Goal: Information Seeking & Learning: Learn about a topic

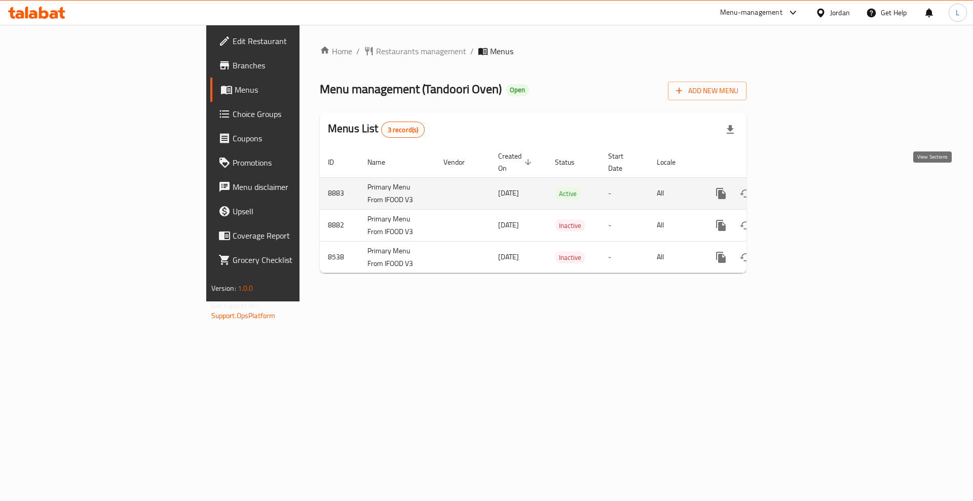
click at [798, 189] on icon "enhanced table" at bounding box center [793, 193] width 9 height 9
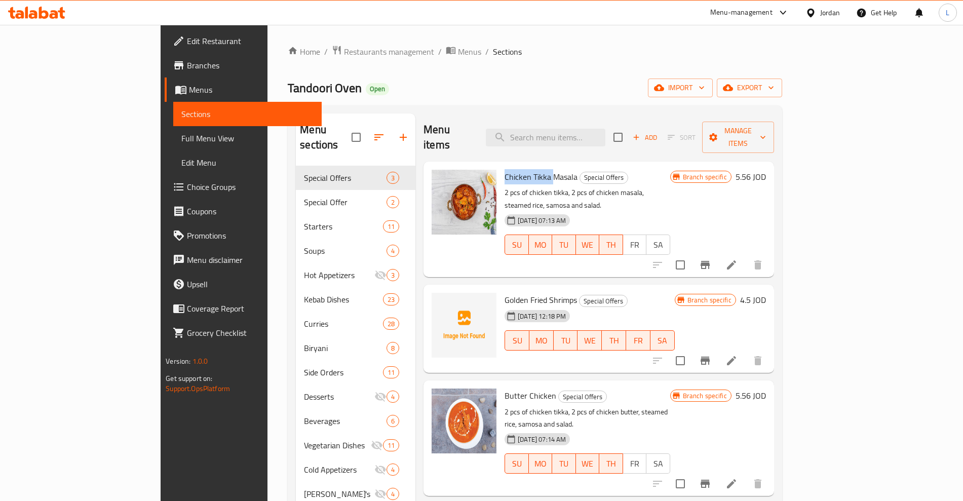
drag, startPoint x: 466, startPoint y: 163, endPoint x: 513, endPoint y: 162, distance: 46.6
click at [513, 169] on span "Chicken Tikka Masala" at bounding box center [541, 176] width 73 height 15
copy span "Chicken Tikka"
click at [523, 169] on span "Chicken Tikka Masala" at bounding box center [541, 176] width 73 height 15
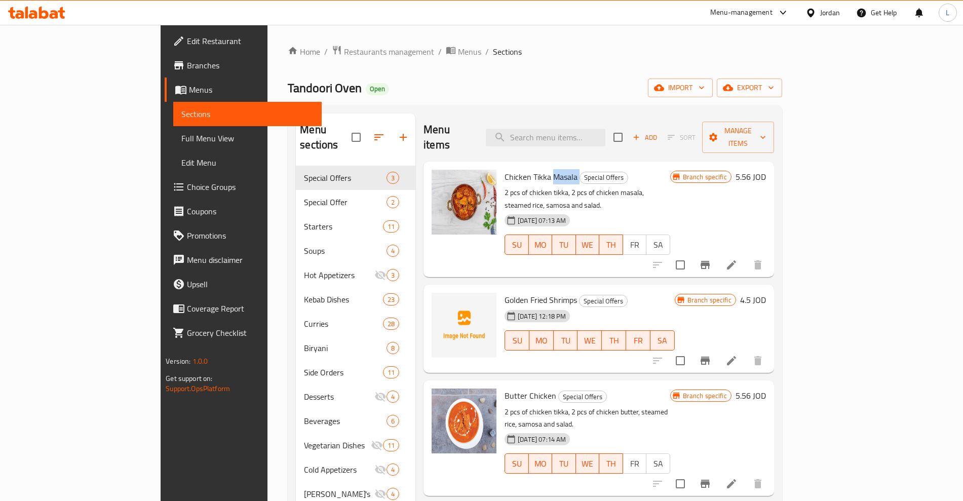
copy h6 "Masala"
drag, startPoint x: 488, startPoint y: 273, endPoint x: 537, endPoint y: 273, distance: 48.6
click at [537, 293] on h6 "Golden Fried Shrimps Special Offers" at bounding box center [590, 300] width 170 height 14
copy span "Fried Shrimps"
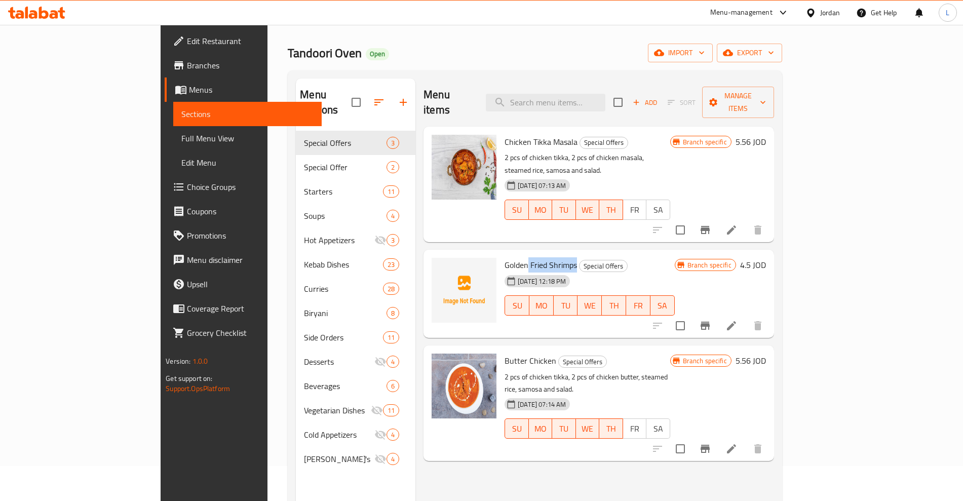
scroll to position [63, 0]
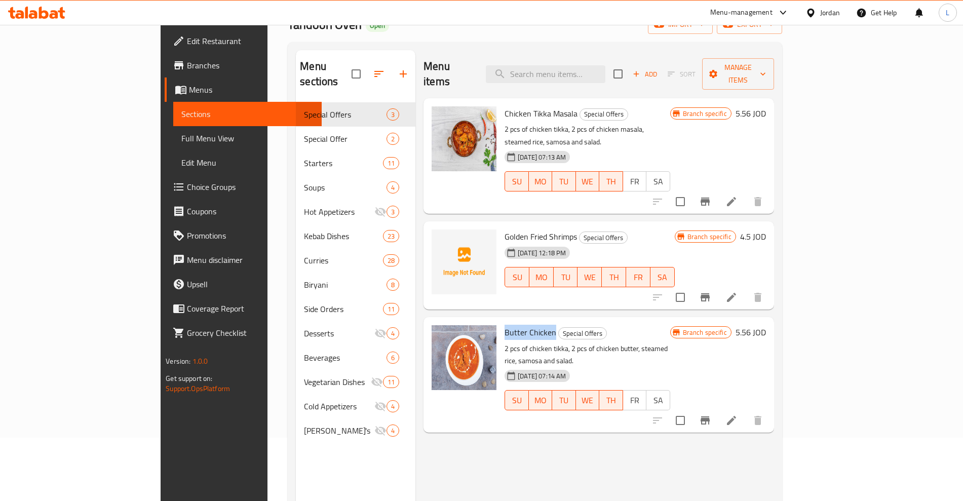
drag, startPoint x: 464, startPoint y: 303, endPoint x: 515, endPoint y: 303, distance: 50.7
click at [515, 325] on h6 "Butter Chicken Special Offers" at bounding box center [587, 332] width 165 height 14
copy span "Butter Chicken"
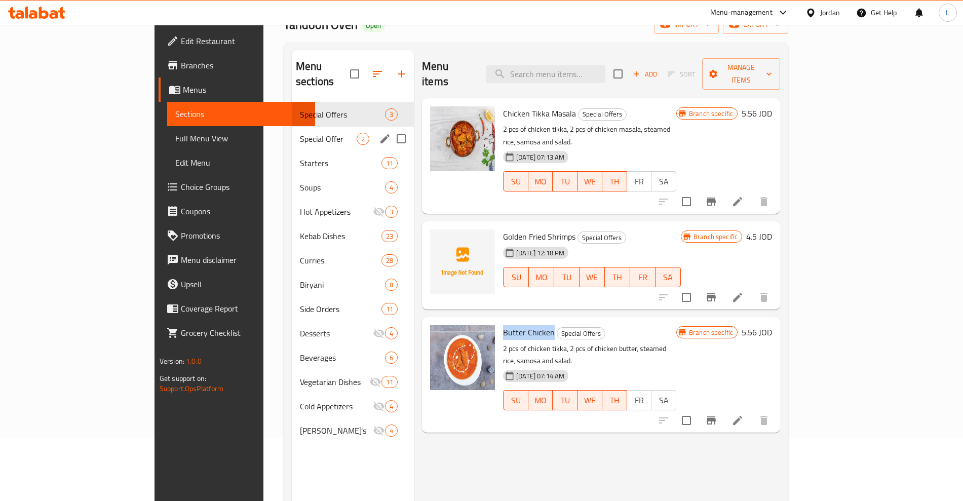
click at [300, 133] on span "Special Offer" at bounding box center [328, 139] width 57 height 12
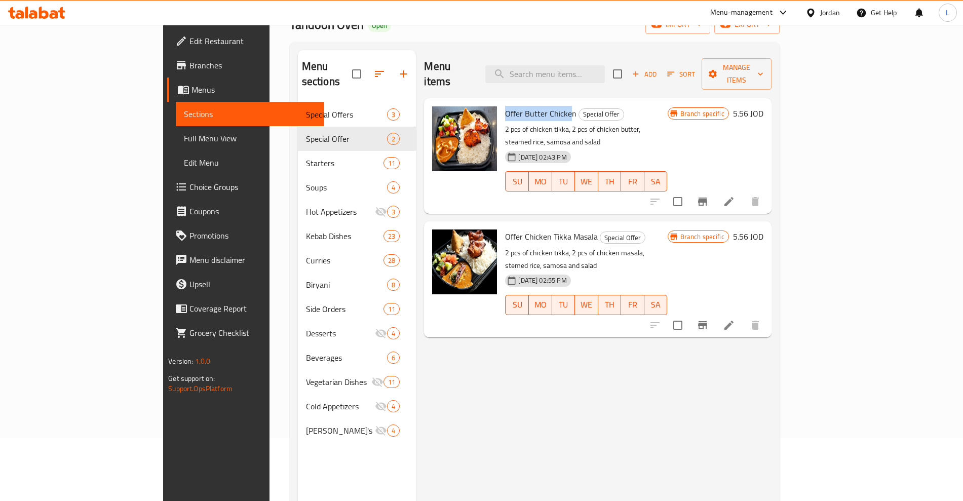
drag, startPoint x: 467, startPoint y: 101, endPoint x: 529, endPoint y: 101, distance: 62.3
click at [529, 106] on span "Offer Butter Chicken" at bounding box center [540, 113] width 71 height 15
click at [520, 106] on span "Offer Butter Chicken" at bounding box center [540, 113] width 71 height 15
drag, startPoint x: 483, startPoint y: 99, endPoint x: 535, endPoint y: 100, distance: 51.7
click at [535, 106] on h6 "Offer Butter Chicken Special Offer" at bounding box center [586, 113] width 162 height 14
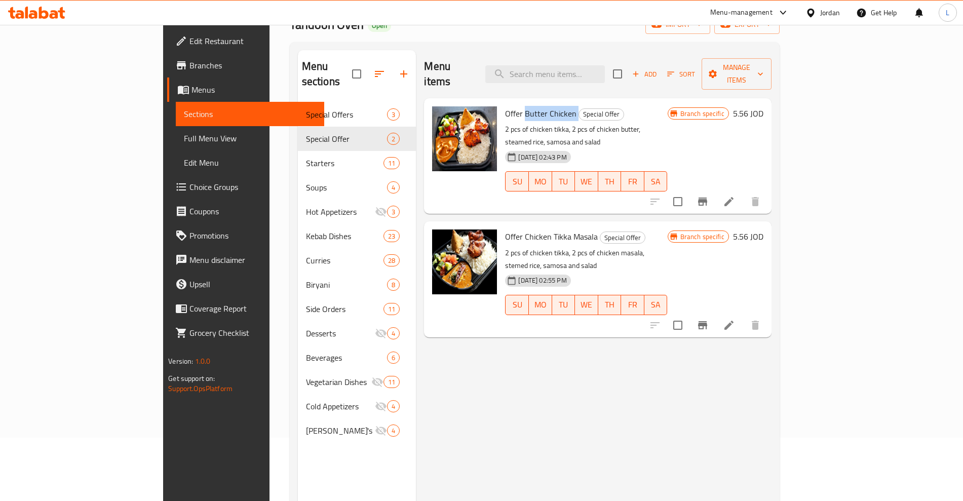
copy h6 "Butter Chicken"
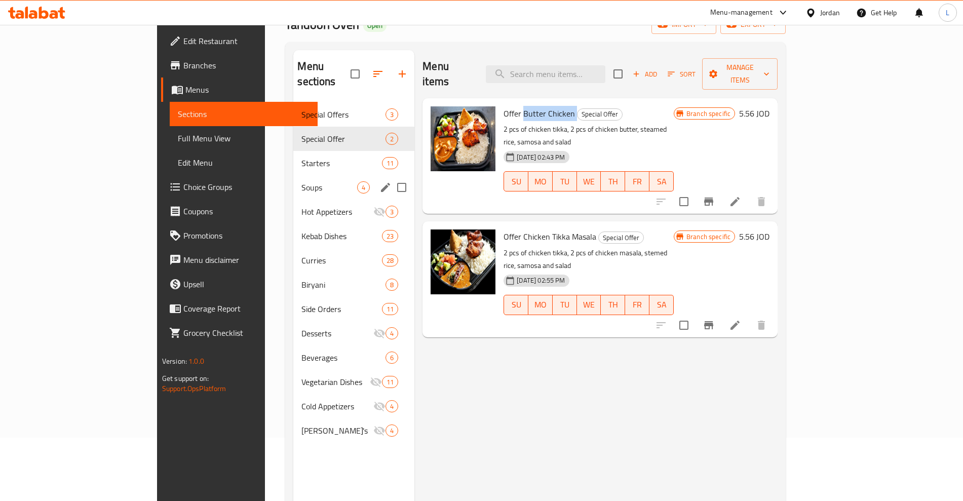
click at [301, 157] on span "Starters" at bounding box center [341, 163] width 81 height 12
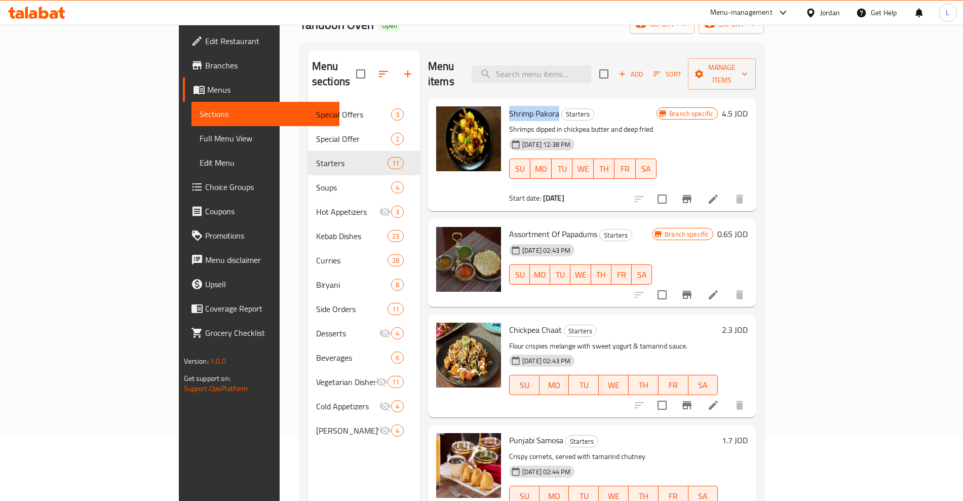
drag, startPoint x: 461, startPoint y: 96, endPoint x: 514, endPoint y: 97, distance: 52.7
click at [514, 102] on div "Shrimp Pakora Starters Shrimps dipped in chickpea butter and deep fried [DATE] …" at bounding box center [583, 154] width 156 height 105
copy span "Shrimp Pakora"
drag, startPoint x: 516, startPoint y: 219, endPoint x: 552, endPoint y: 222, distance: 35.6
click at [552, 226] on span "Assortment Of Papadums" at bounding box center [553, 233] width 88 height 15
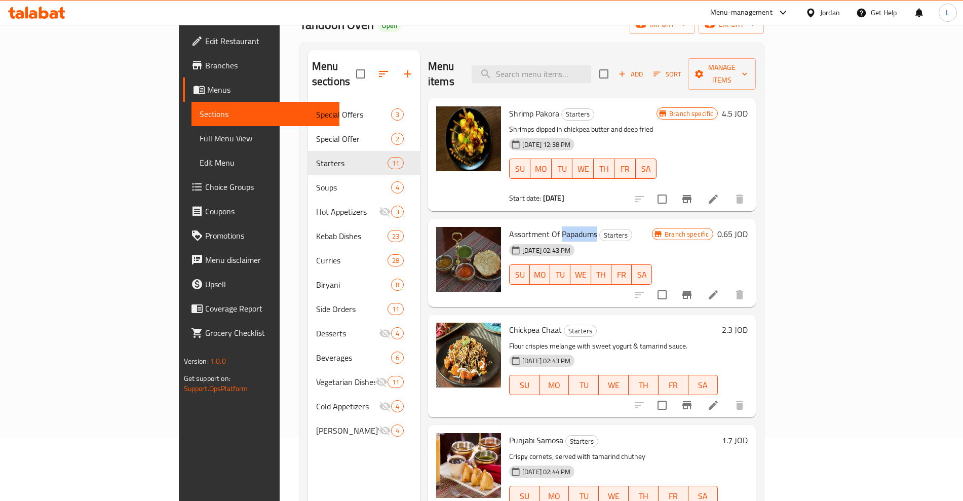
copy span "Papadums"
drag, startPoint x: 465, startPoint y: 319, endPoint x: 493, endPoint y: 319, distance: 28.9
click at [509, 322] on span "Chickpea Chaat" at bounding box center [535, 329] width 53 height 15
copy span "Chickpea"
click at [509, 322] on span "Chickpea Chaat" at bounding box center [535, 329] width 53 height 15
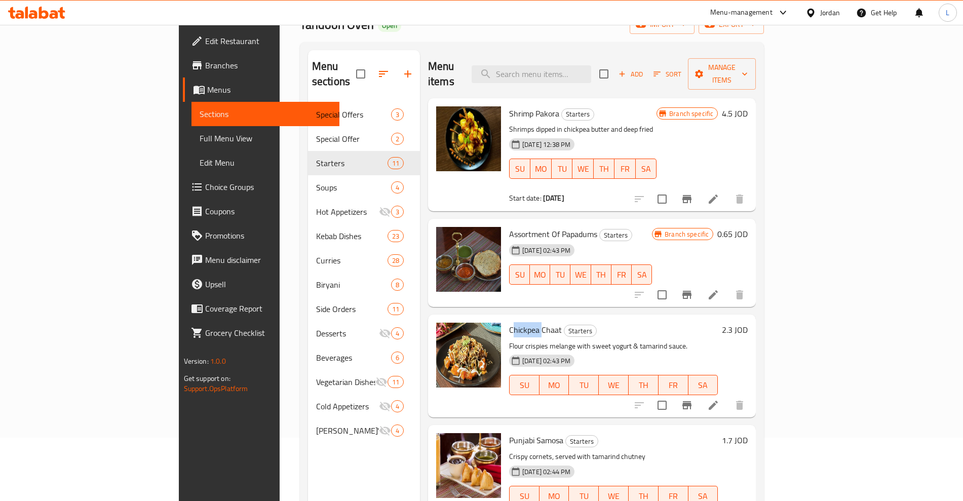
drag, startPoint x: 465, startPoint y: 316, endPoint x: 495, endPoint y: 320, distance: 30.2
click at [509, 322] on span "Chickpea Chaat" at bounding box center [535, 329] width 53 height 15
copy span "Chickpea"
click at [509, 322] on span "Chickpea Chaat" at bounding box center [535, 329] width 53 height 15
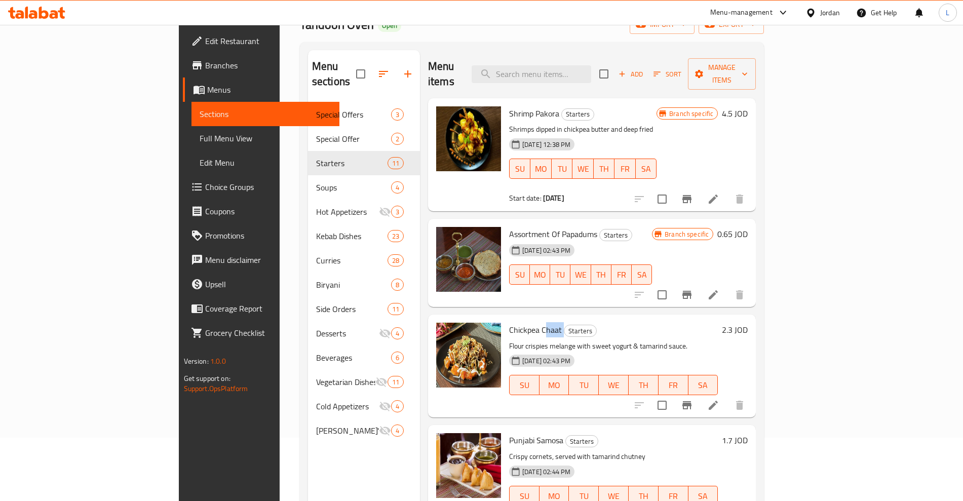
copy h6 "Chaat"
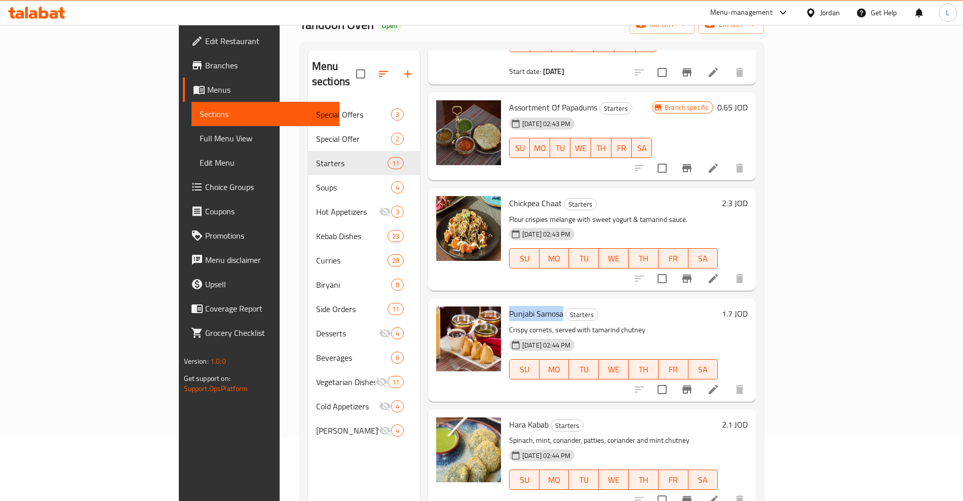
drag, startPoint x: 465, startPoint y: 299, endPoint x: 519, endPoint y: 304, distance: 54.4
click at [519, 306] on h6 "Punjabi Samosa Starters" at bounding box center [613, 313] width 209 height 14
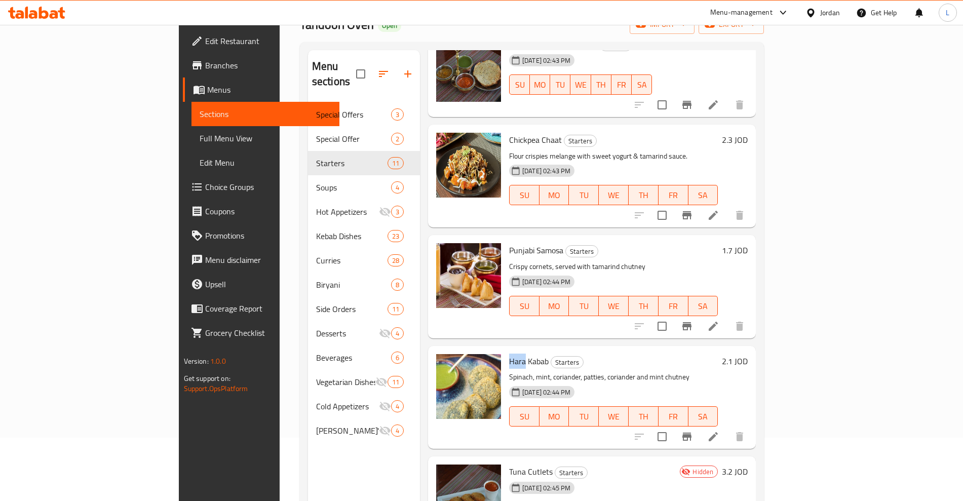
drag, startPoint x: 461, startPoint y: 346, endPoint x: 481, endPoint y: 351, distance: 19.8
click at [505, 351] on div "Hara Kabab Starters Spinach, mint, coriander, patties, coriander and mint chutn…" at bounding box center [613, 397] width 217 height 95
click at [509, 354] on span "Hara Kabab" at bounding box center [529, 361] width 40 height 15
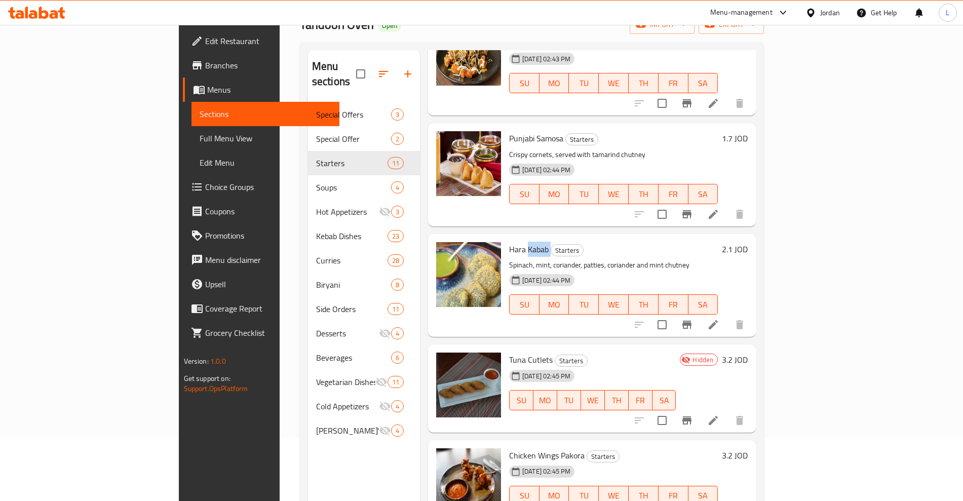
scroll to position [317, 0]
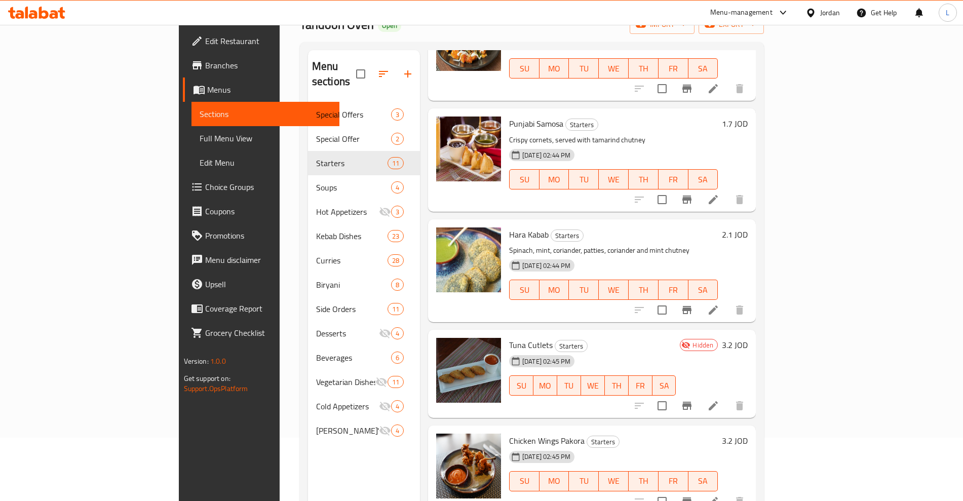
click at [509, 337] on span "Tuna Cutlets" at bounding box center [531, 344] width 44 height 15
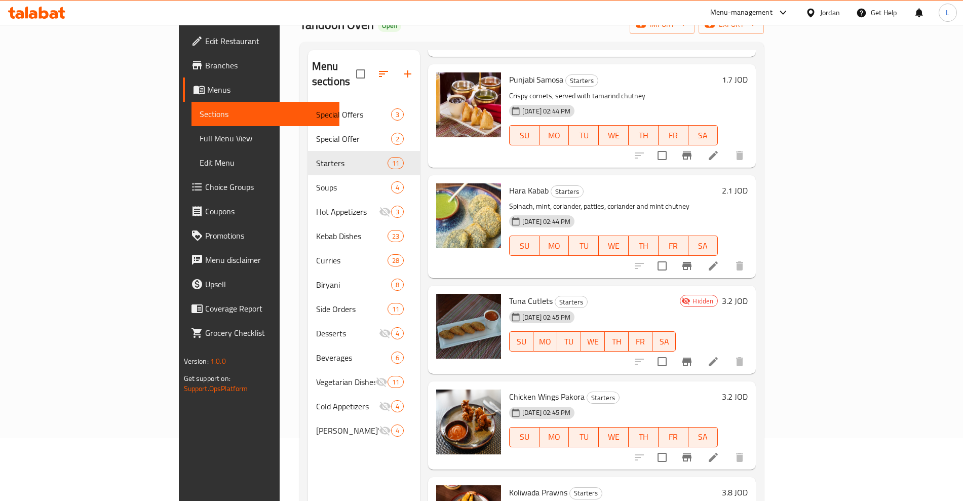
scroll to position [380, 0]
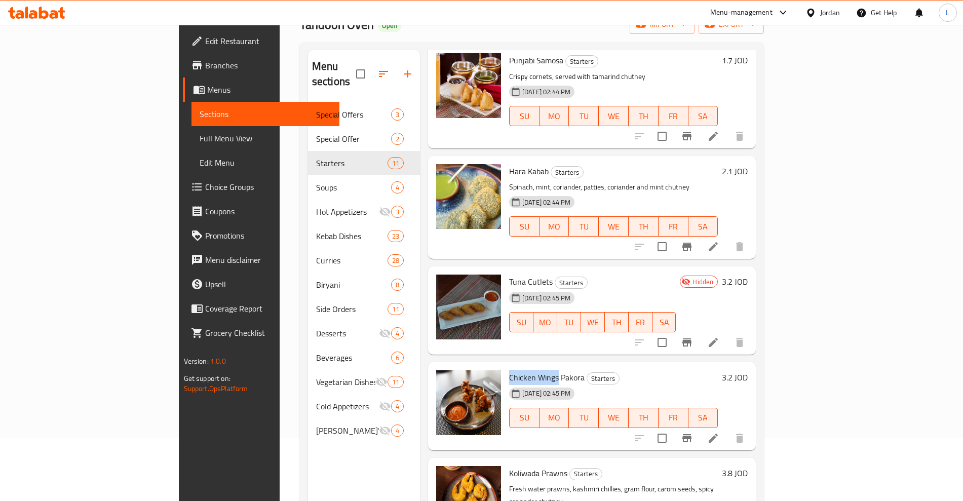
drag, startPoint x: 465, startPoint y: 363, endPoint x: 514, endPoint y: 362, distance: 49.1
click at [514, 370] on span "Chicken Wings Pakora" at bounding box center [546, 377] width 75 height 15
click at [525, 370] on span "Chicken Wings Pakora" at bounding box center [546, 377] width 75 height 15
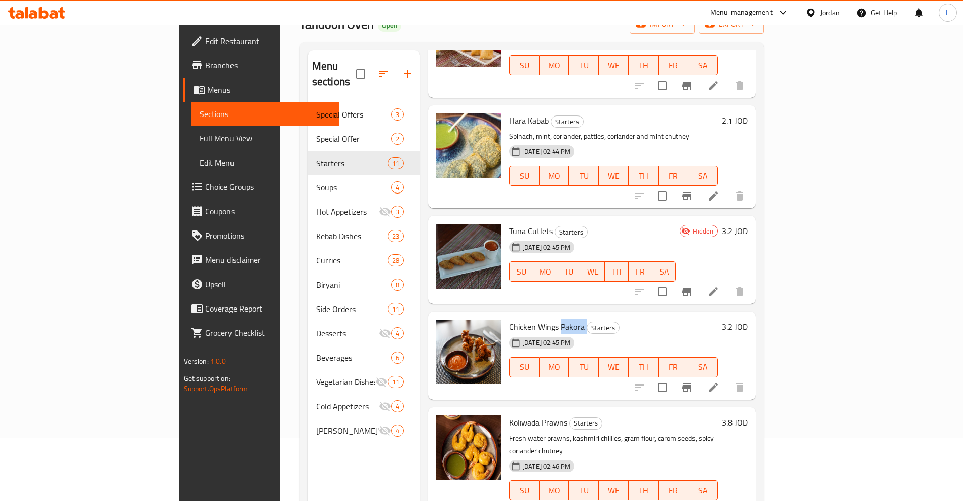
scroll to position [507, 0]
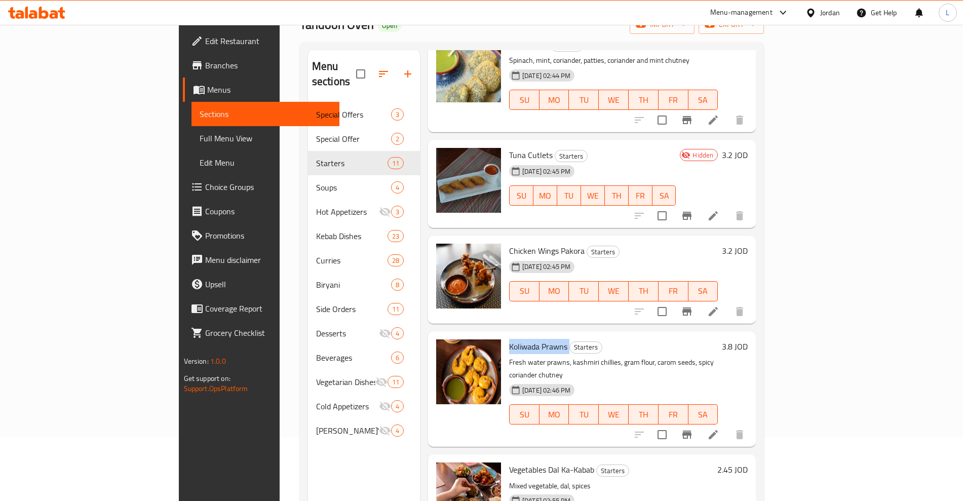
drag, startPoint x: 464, startPoint y: 334, endPoint x: 525, endPoint y: 337, distance: 60.8
click at [525, 339] on h6 "Koliwada Prawns Starters" at bounding box center [613, 346] width 209 height 14
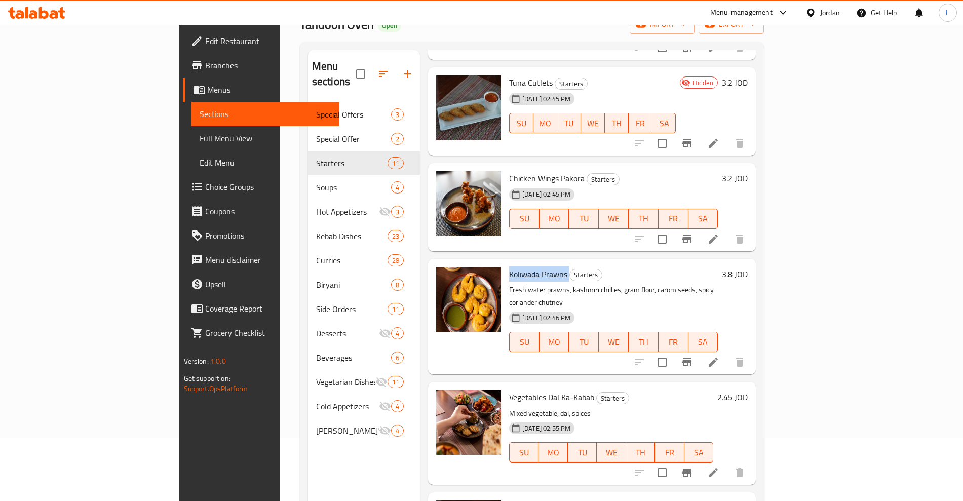
scroll to position [633, 0]
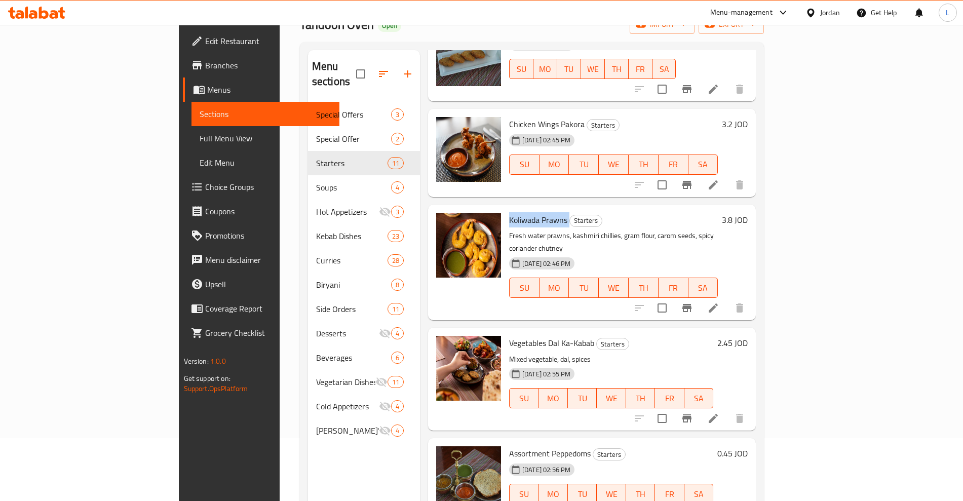
click at [509, 335] on span "Vegetables Dal Ka-Kabab" at bounding box center [551, 342] width 85 height 15
drag, startPoint x: 503, startPoint y: 315, endPoint x: 555, endPoint y: 320, distance: 52.4
click at [555, 336] on h6 "Vegetables Dal Ka-Kabab Starters" at bounding box center [611, 343] width 204 height 14
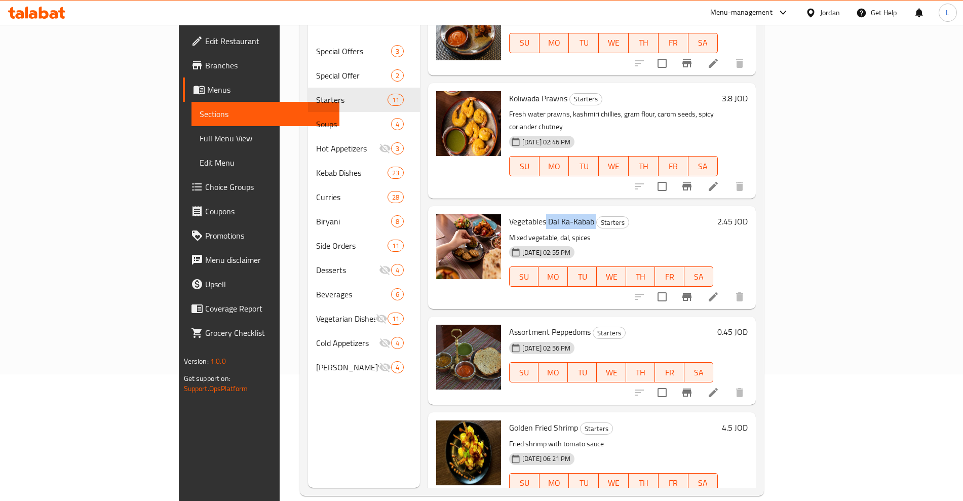
scroll to position [142, 0]
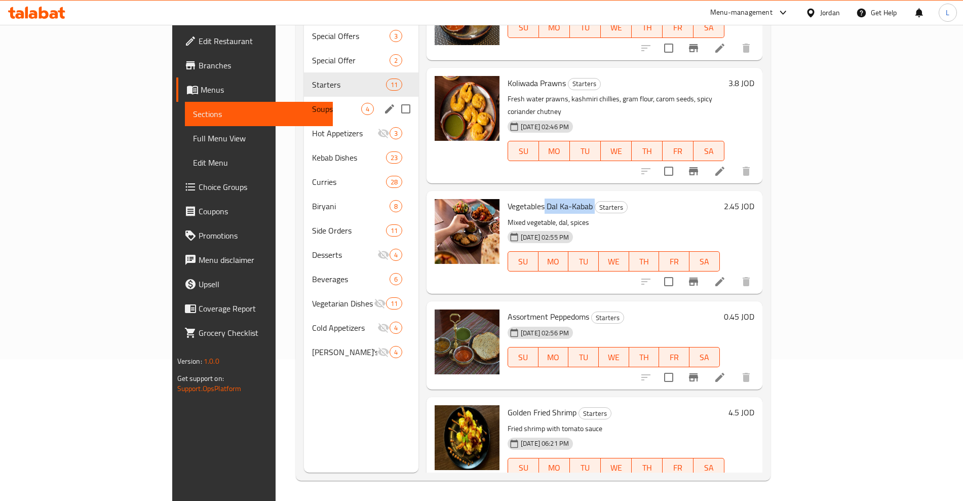
click at [312, 103] on span "Soups" at bounding box center [336, 109] width 49 height 12
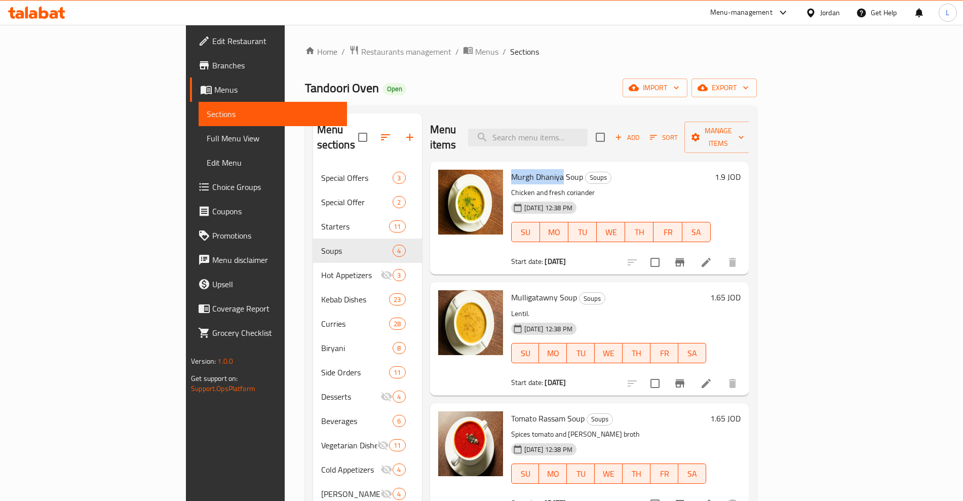
drag, startPoint x: 464, startPoint y: 159, endPoint x: 516, endPoint y: 161, distance: 52.2
click at [516, 166] on div "Murgh Dhaniya Soup Soups Chicken and fresh coriander [DATE] 12:38 PM SU MO TU W…" at bounding box center [611, 218] width 208 height 105
click at [527, 169] on span "Murgh Dhaniya Soup" at bounding box center [547, 176] width 72 height 15
drag, startPoint x: 466, startPoint y: 285, endPoint x: 510, endPoint y: 286, distance: 44.1
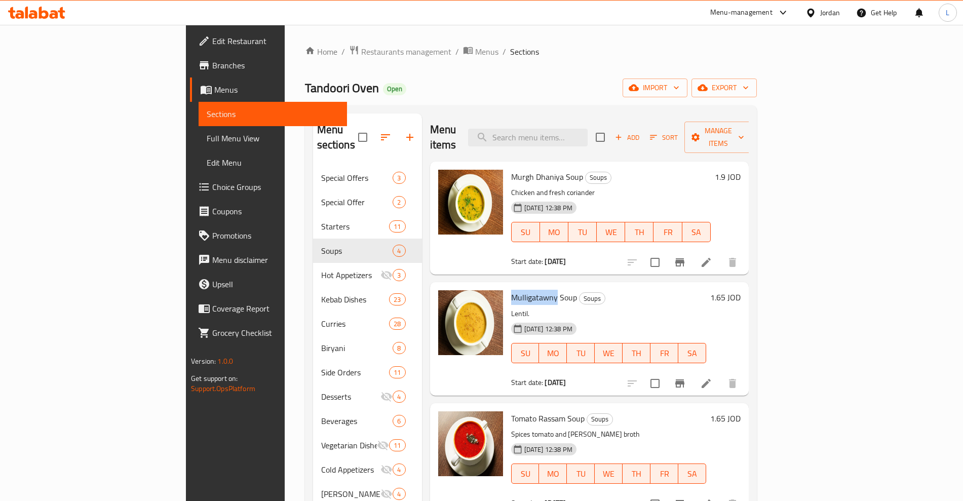
click at [511, 290] on span "Mulligatawny Soup" at bounding box center [544, 297] width 66 height 15
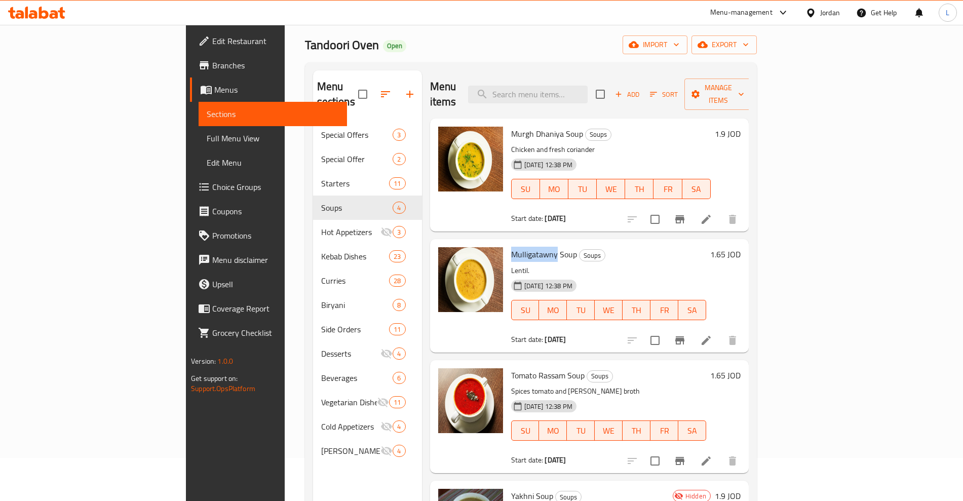
scroll to position [127, 0]
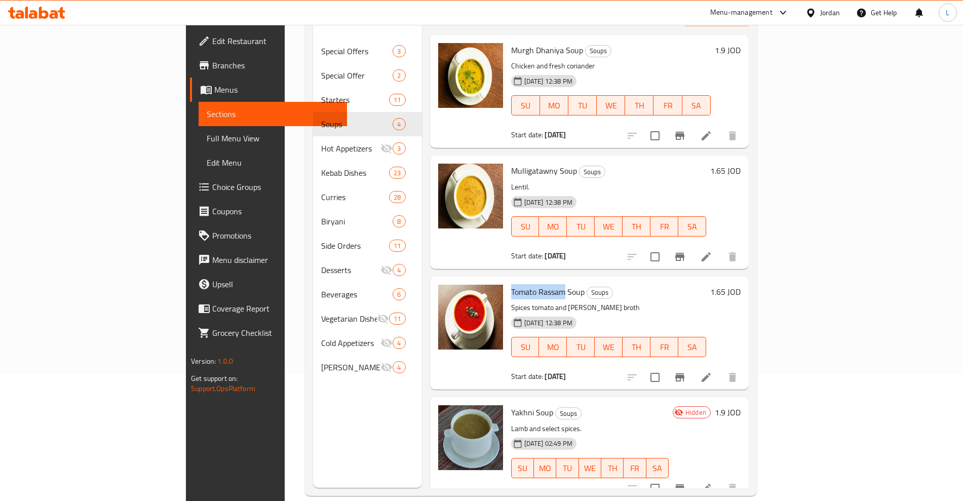
drag, startPoint x: 464, startPoint y: 279, endPoint x: 518, endPoint y: 279, distance: 54.7
click at [518, 281] on div "Tomato Rassam Soup Soups Spices tomato and [PERSON_NAME] broth [DATE] 12:38 PM …" at bounding box center [608, 333] width 203 height 105
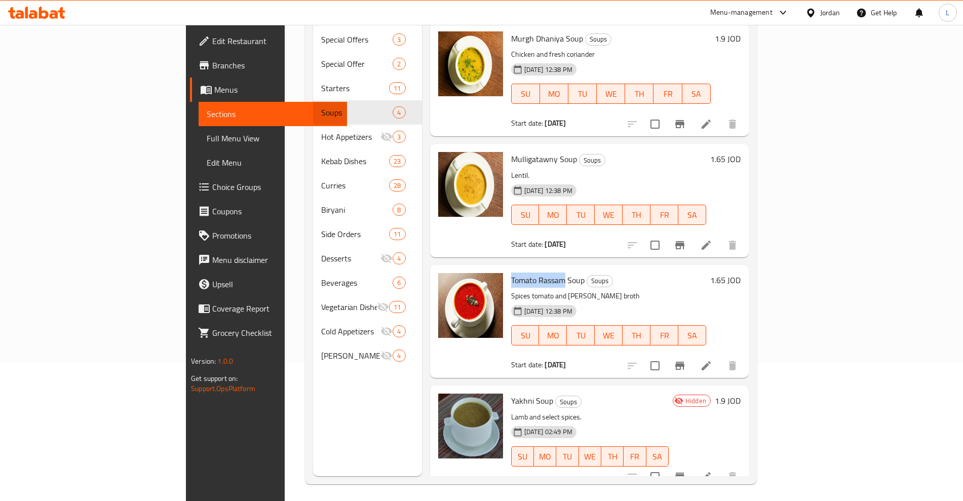
scroll to position [142, 0]
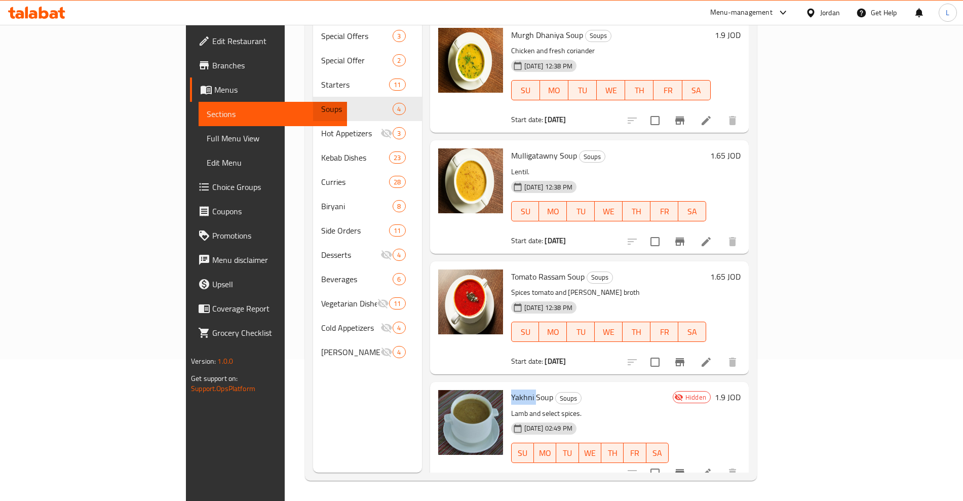
drag, startPoint x: 462, startPoint y: 383, endPoint x: 489, endPoint y: 384, distance: 26.9
click at [507, 386] on div "Yakhni Soup Soups Lamb and select spices. [DATE] 02:49 PM SU MO TU WE TH FR SA" at bounding box center [590, 433] width 166 height 95
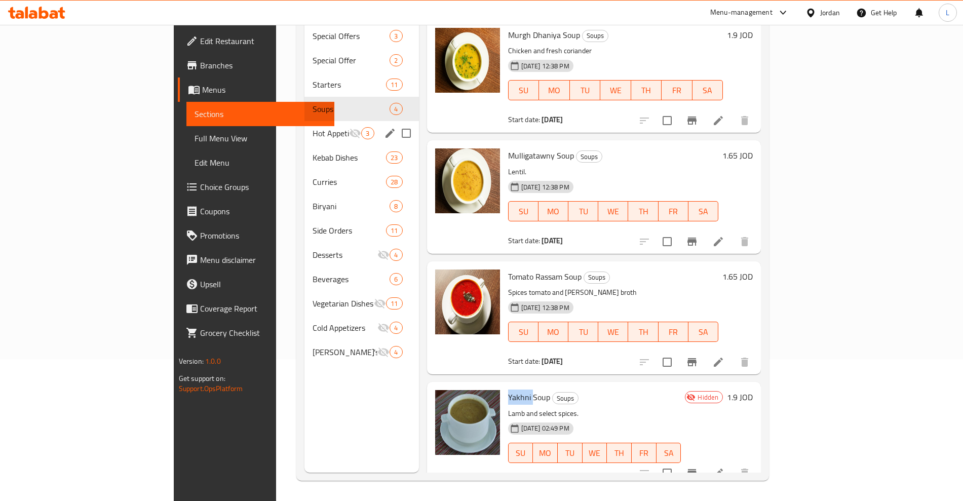
click at [313, 127] on span "Hot Appetizers" at bounding box center [331, 133] width 36 height 12
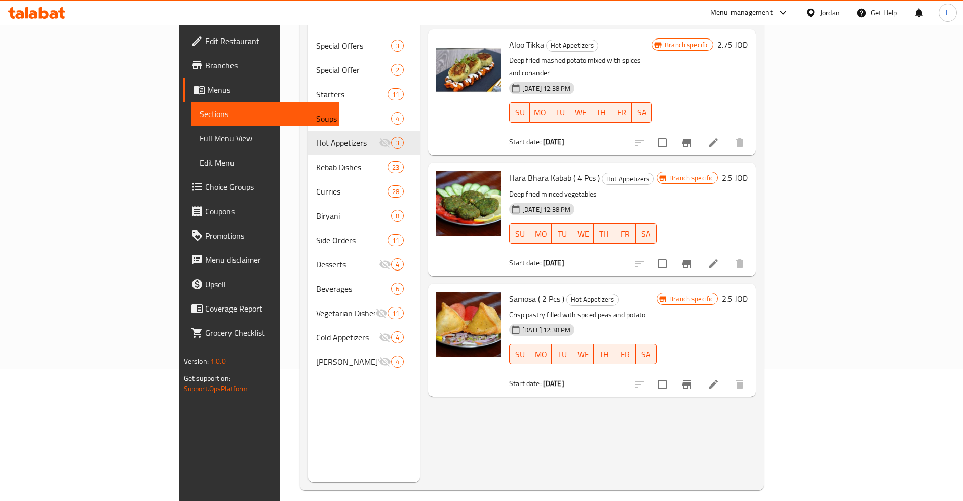
scroll to position [15, 0]
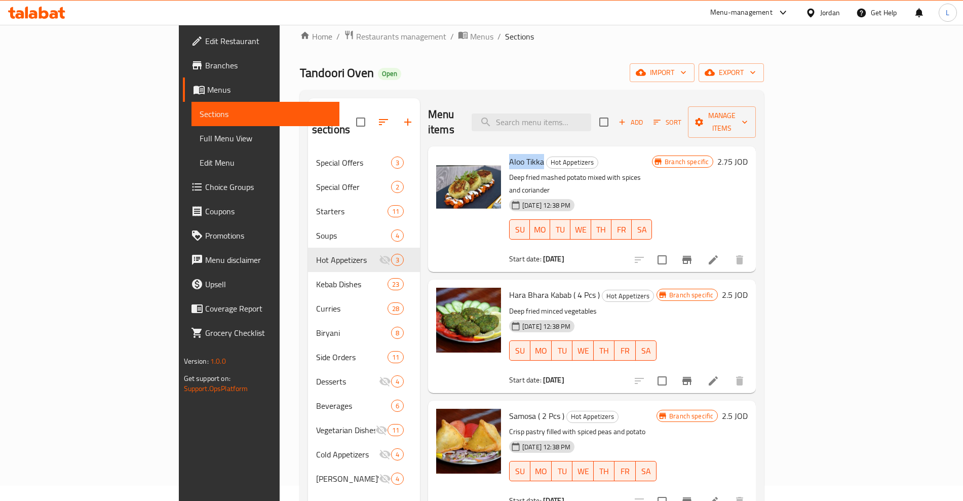
drag, startPoint x: 462, startPoint y: 149, endPoint x: 497, endPoint y: 150, distance: 35.0
click at [505, 150] on div "Aloo Tikka Hot Appetizers Deep fried mashed potato mixed with spices and corian…" at bounding box center [580, 209] width 151 height 118
drag, startPoint x: 464, startPoint y: 272, endPoint x: 504, endPoint y: 271, distance: 40.5
click at [505, 284] on div "Hara Bhara Kabab ( 4 Pcs ) Hot Appetizers Deep fried minced vegetables [DATE] 1…" at bounding box center [583, 336] width 156 height 105
click at [509, 408] on span "Samosa ( 2 Pcs )" at bounding box center [536, 415] width 55 height 15
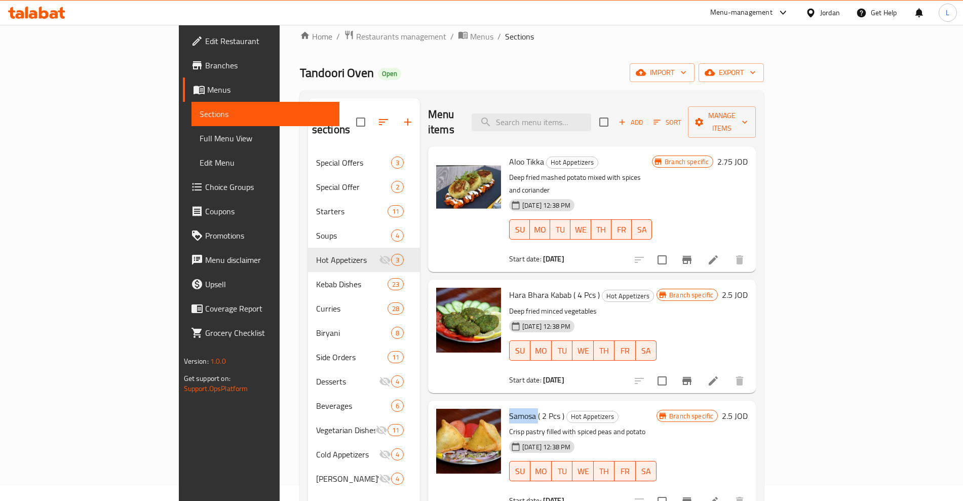
click at [509, 408] on span "Samosa ( 2 Pcs )" at bounding box center [536, 415] width 55 height 15
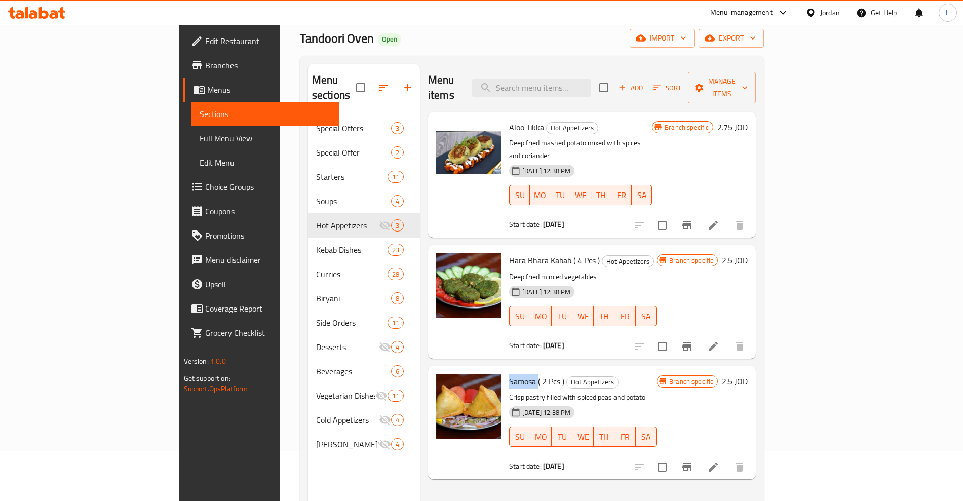
scroll to position [79, 0]
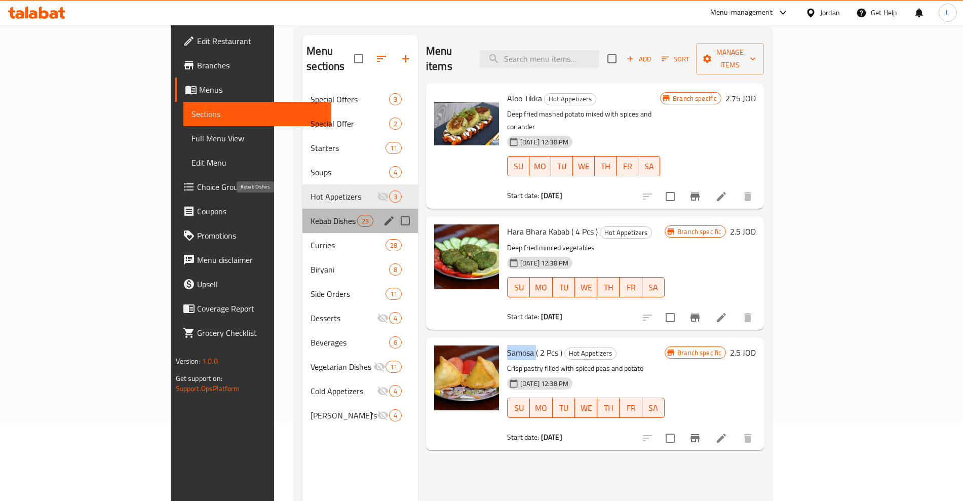
click at [311, 215] on span "Kebab Dishes" at bounding box center [334, 221] width 46 height 12
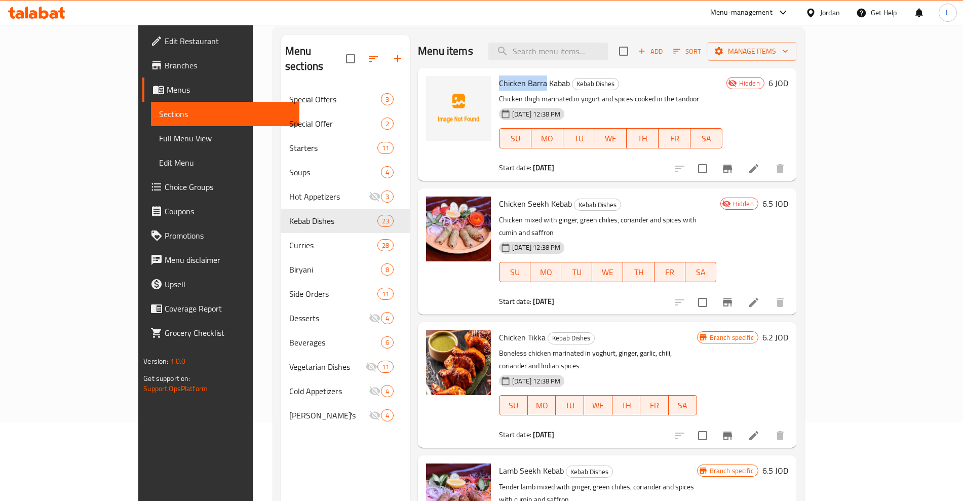
drag, startPoint x: 463, startPoint y: 85, endPoint x: 511, endPoint y: 85, distance: 48.1
click at [511, 85] on div "Chicken Barra Kabab Kebab Dishes Chicken thigh marinated in yogurt and spices c…" at bounding box center [610, 124] width 231 height 105
drag, startPoint x: 462, startPoint y: 204, endPoint x: 514, endPoint y: 204, distance: 51.2
click at [514, 204] on div "Chicken Seekh Kebab Kebab Dishes Chicken mixed with ginger, green chilies, cori…" at bounding box center [607, 251] width 225 height 118
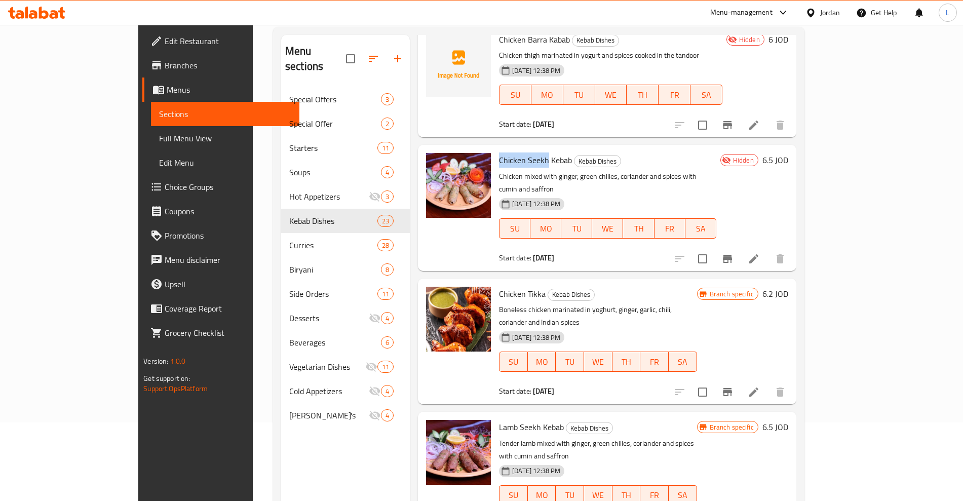
scroll to position [63, 0]
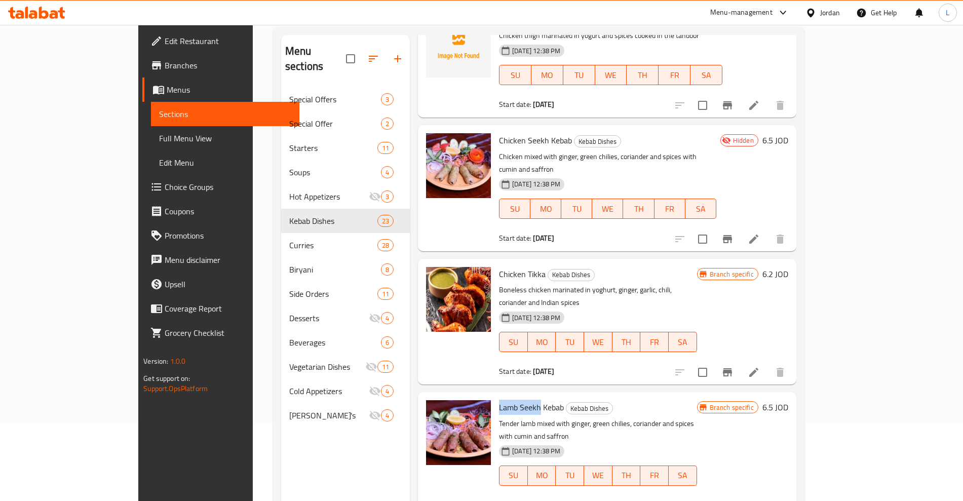
drag, startPoint x: 463, startPoint y: 383, endPoint x: 507, endPoint y: 386, distance: 43.6
click at [507, 396] on div "Lamb Seekh Kebab Kebab Dishes Tender lamb mixed with ginger, green chilies, cor…" at bounding box center [598, 455] width 206 height 118
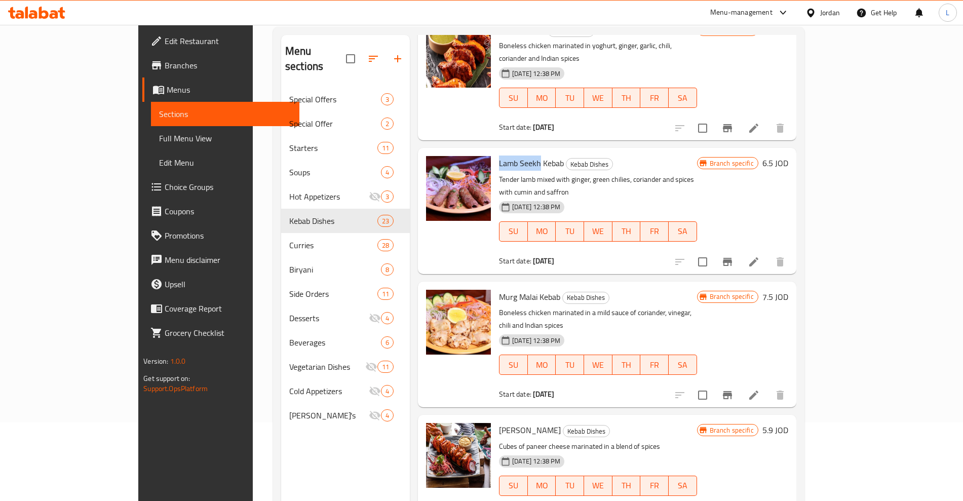
scroll to position [317, 0]
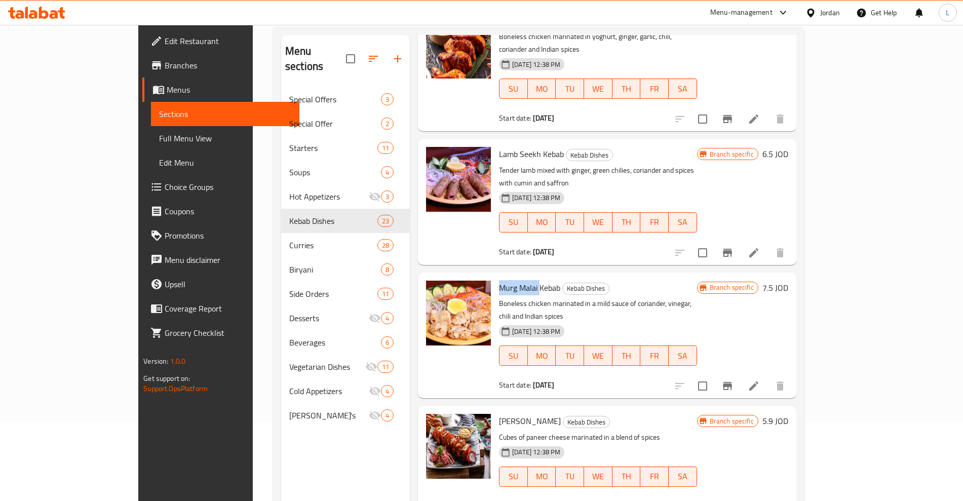
drag, startPoint x: 465, startPoint y: 249, endPoint x: 506, endPoint y: 253, distance: 41.7
click at [506, 280] on span "Murg Malai Kebab" at bounding box center [529, 287] width 61 height 15
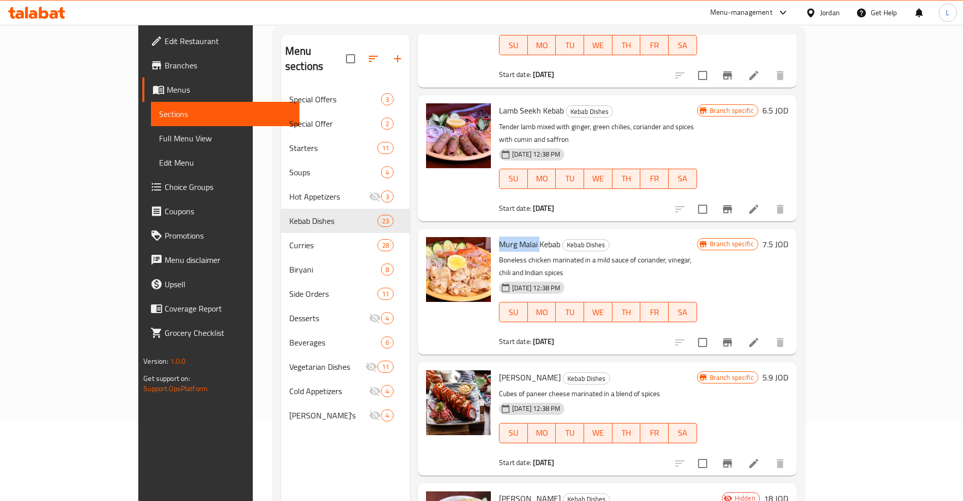
scroll to position [380, 0]
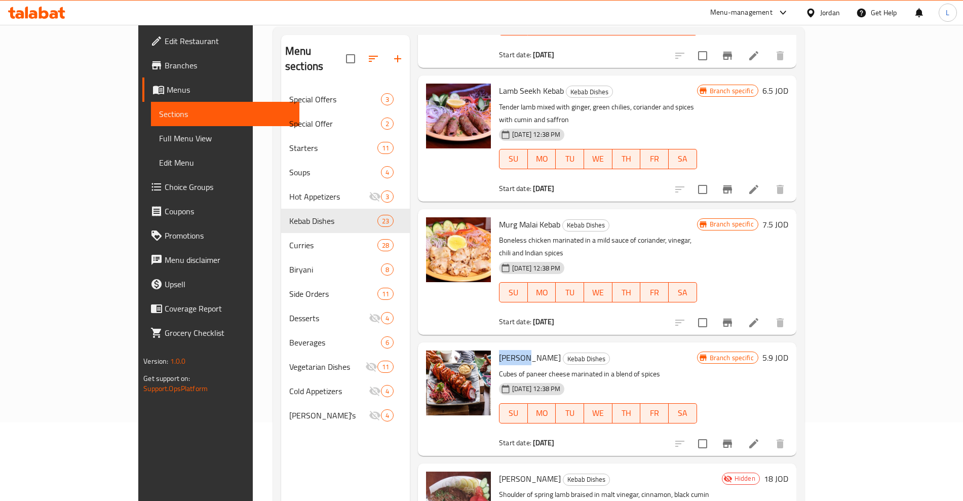
drag, startPoint x: 465, startPoint y: 311, endPoint x: 490, endPoint y: 314, distance: 25.0
click at [499, 350] on span "[PERSON_NAME]" at bounding box center [530, 357] width 62 height 15
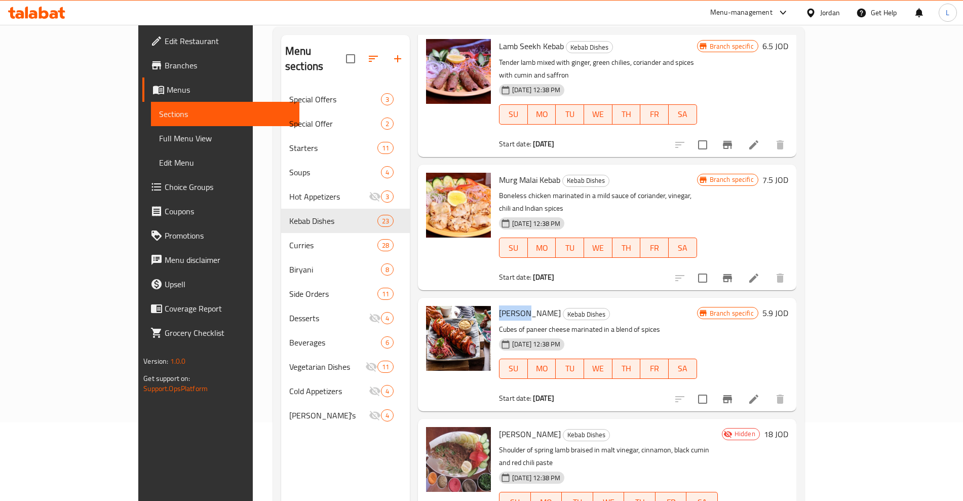
scroll to position [443, 0]
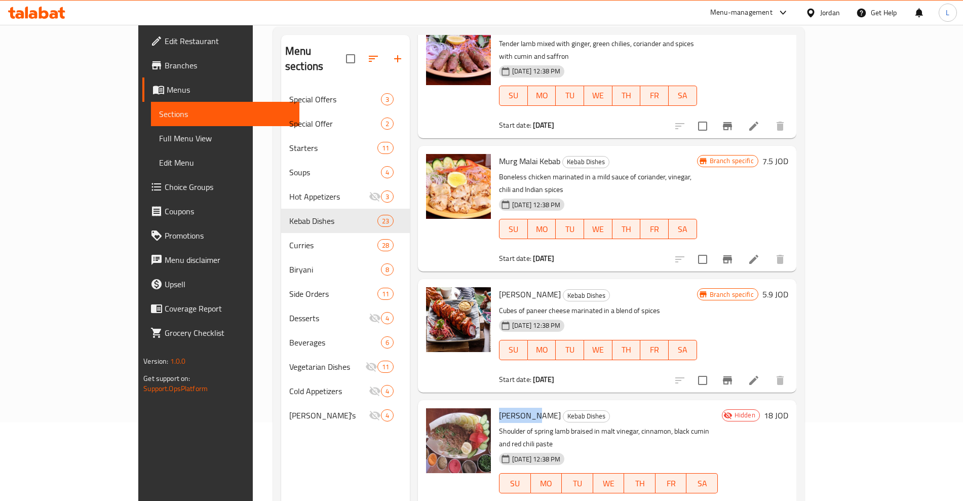
drag, startPoint x: 462, startPoint y: 363, endPoint x: 496, endPoint y: 366, distance: 34.0
click at [496, 404] on div "Sikandari Raan Kebab Dishes Shoulder of spring lamb braised in malt vinegar, ci…" at bounding box center [608, 463] width 227 height 118
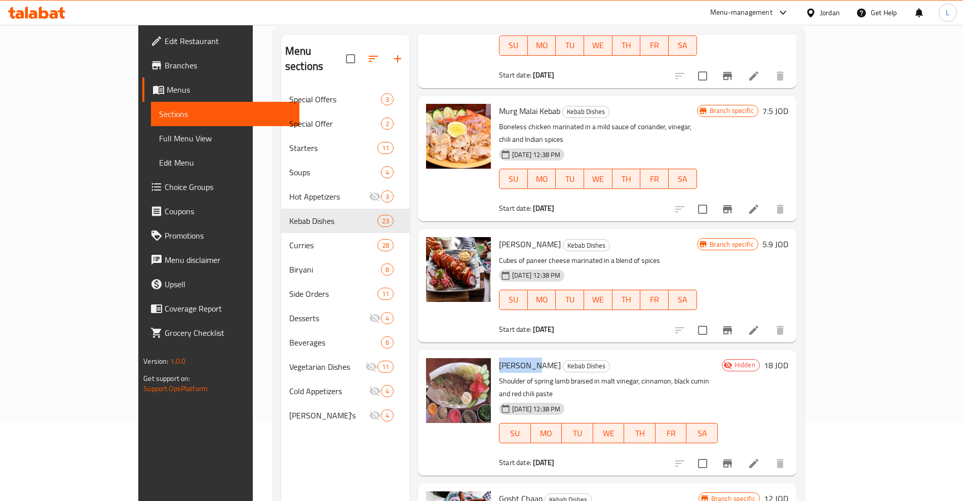
scroll to position [570, 0]
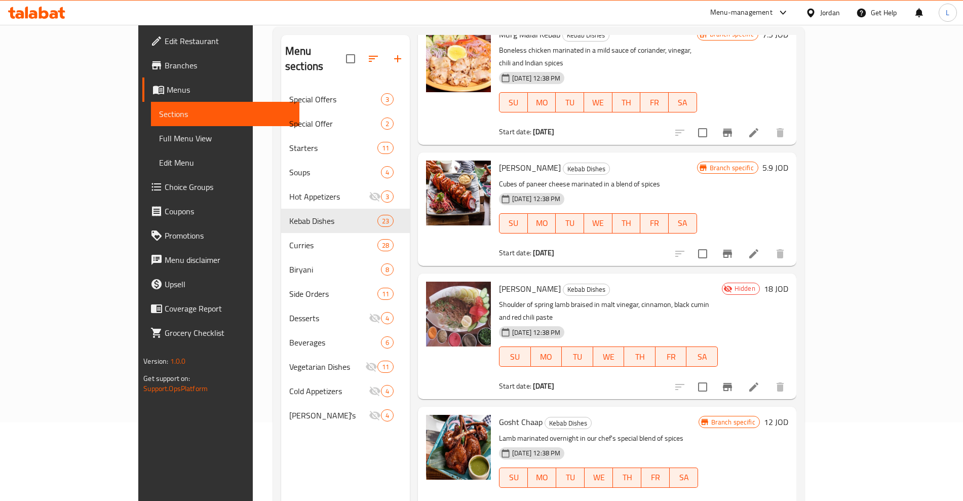
click at [508, 281] on span "[PERSON_NAME]" at bounding box center [530, 288] width 62 height 15
click at [495, 278] on div "Sikandari Raan Kebab Dishes Shoulder of spring lamb braised in malt vinegar, ci…" at bounding box center [608, 337] width 227 height 118
drag, startPoint x: 462, startPoint y: 239, endPoint x: 518, endPoint y: 243, distance: 55.3
click at [518, 278] on div "Sikandari Raan Kebab Dishes Shoulder of spring lamb braised in malt vinegar, ci…" at bounding box center [608, 337] width 227 height 118
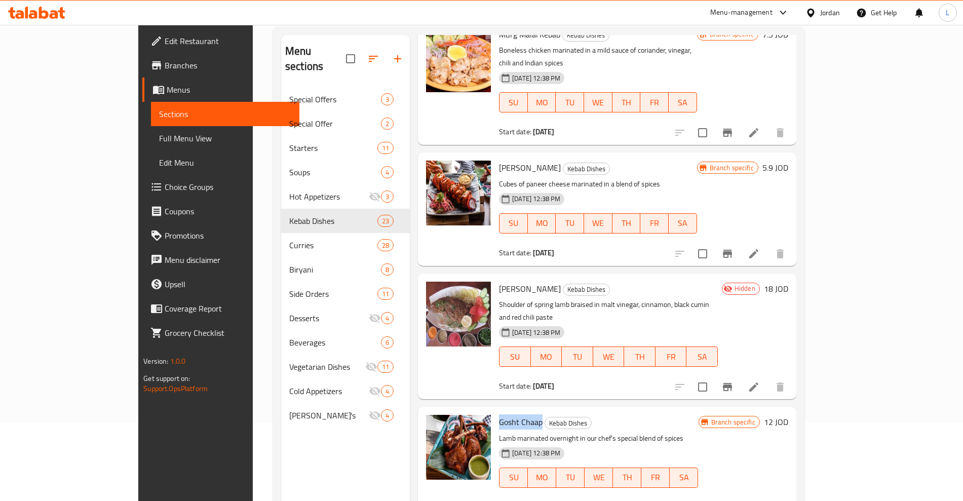
drag, startPoint x: 464, startPoint y: 356, endPoint x: 508, endPoint y: 361, distance: 44.4
click at [508, 415] on h6 "Gosht Chaap Kebab Dishes" at bounding box center [598, 422] width 199 height 14
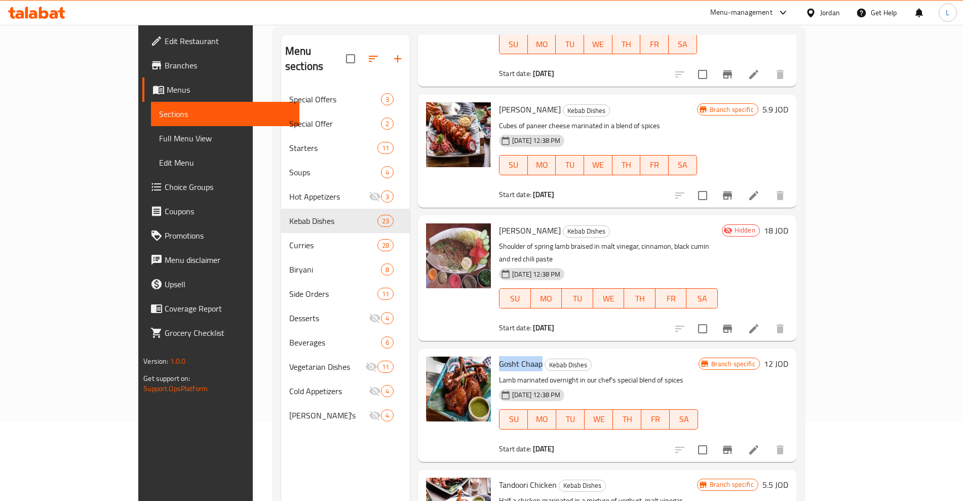
scroll to position [697, 0]
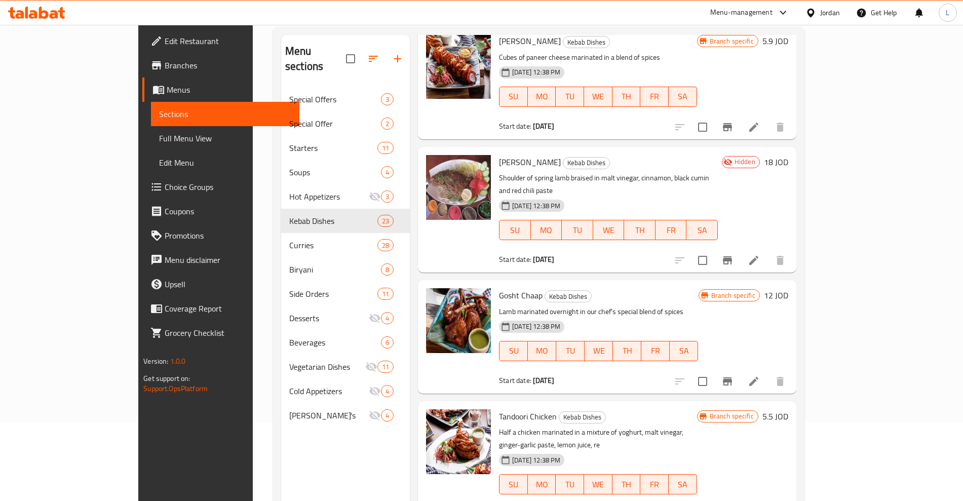
click at [499, 409] on span "Tandoori Chicken" at bounding box center [528, 416] width 58 height 15
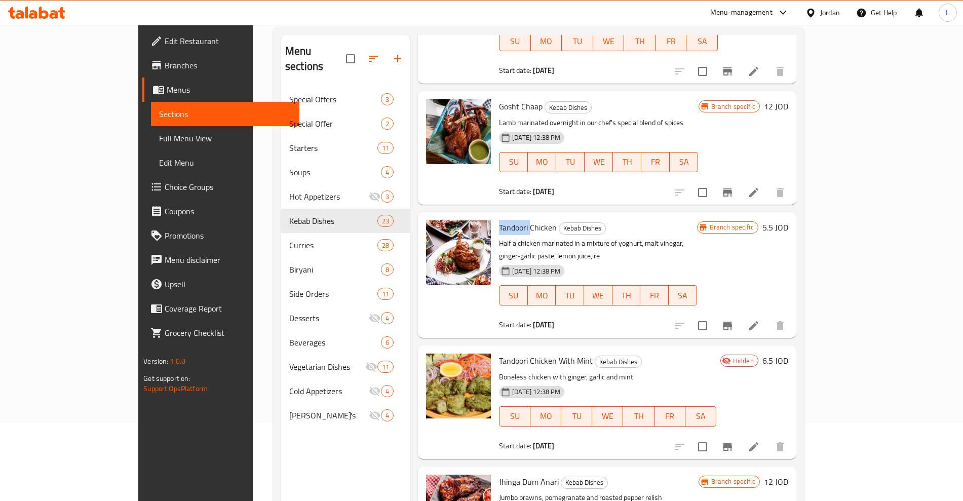
scroll to position [886, 0]
drag, startPoint x: 496, startPoint y: 284, endPoint x: 558, endPoint y: 281, distance: 61.9
click at [558, 353] on h6 "Tandoori Chicken With Mint Kebab Dishes" at bounding box center [607, 360] width 217 height 14
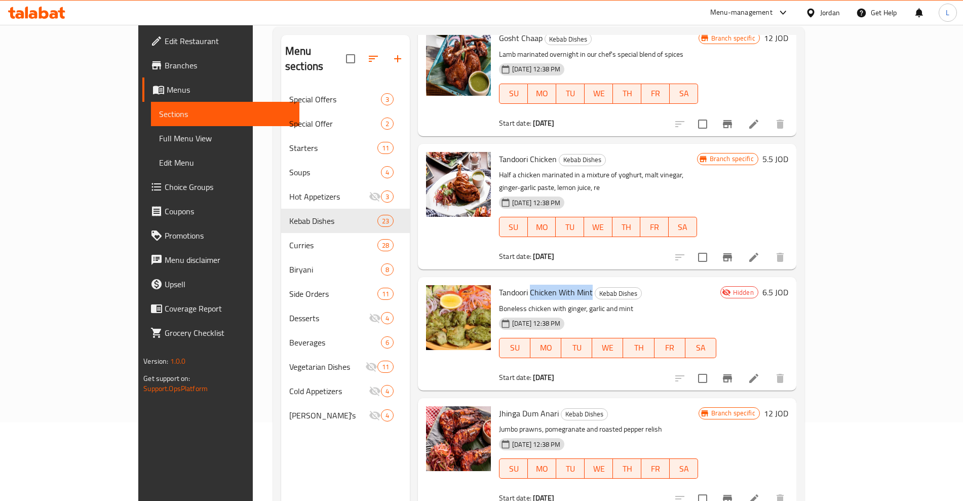
scroll to position [1013, 0]
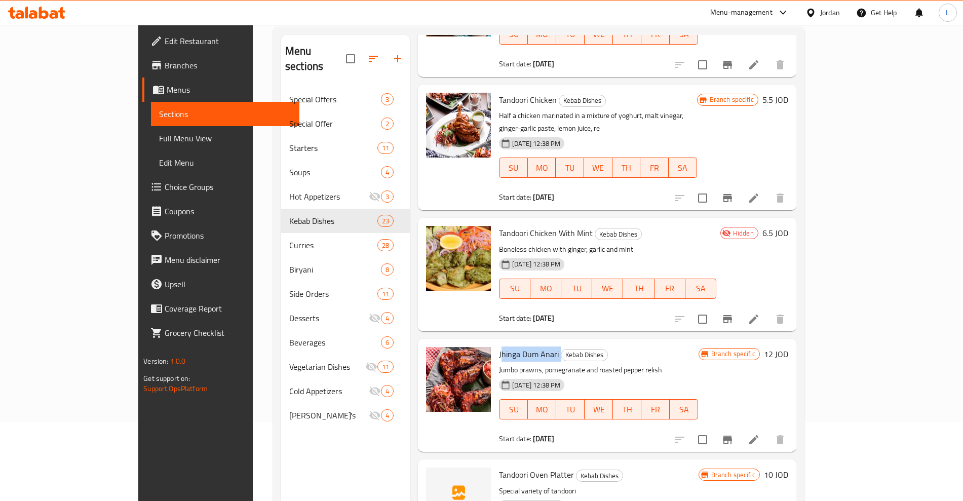
drag, startPoint x: 466, startPoint y: 277, endPoint x: 524, endPoint y: 281, distance: 58.4
click at [524, 347] on h6 "Jhinga Dum Anari Kebab Dishes" at bounding box center [598, 354] width 199 height 14
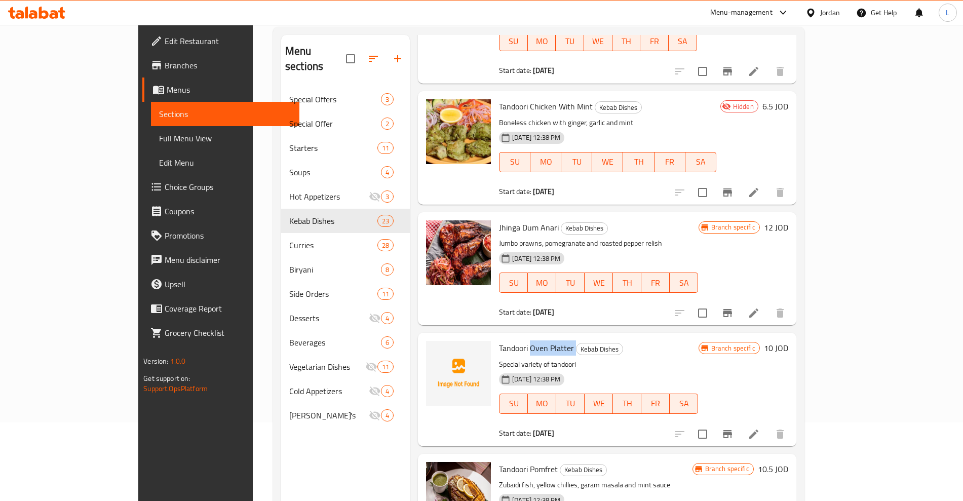
drag, startPoint x: 495, startPoint y: 272, endPoint x: 539, endPoint y: 272, distance: 44.1
click at [539, 341] on h6 "Tandoori Oven Platter Kebab Dishes" at bounding box center [598, 348] width 199 height 14
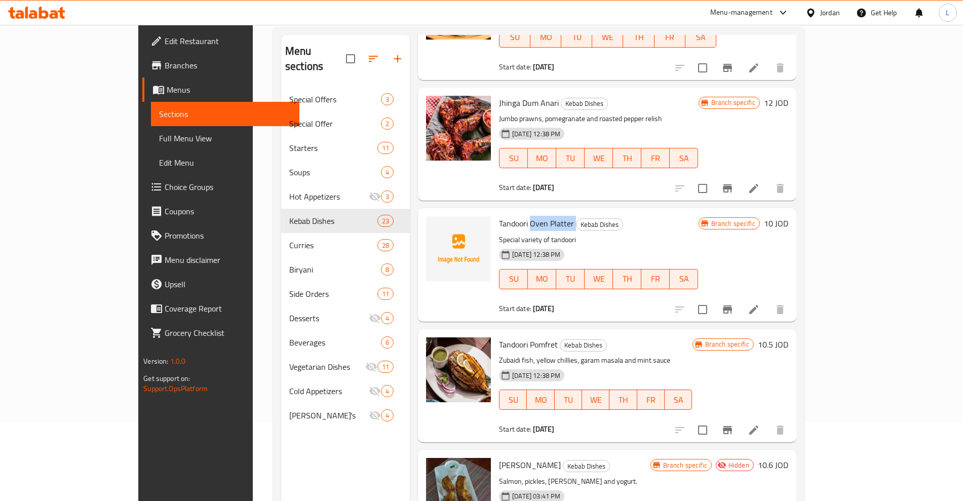
scroll to position [1266, 0]
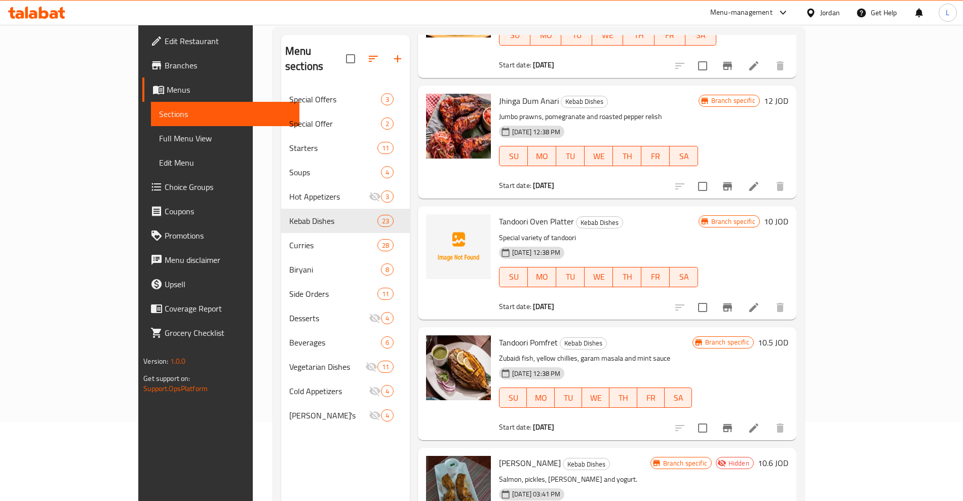
click at [508, 335] on span "Tandoori Pomfret" at bounding box center [528, 342] width 59 height 15
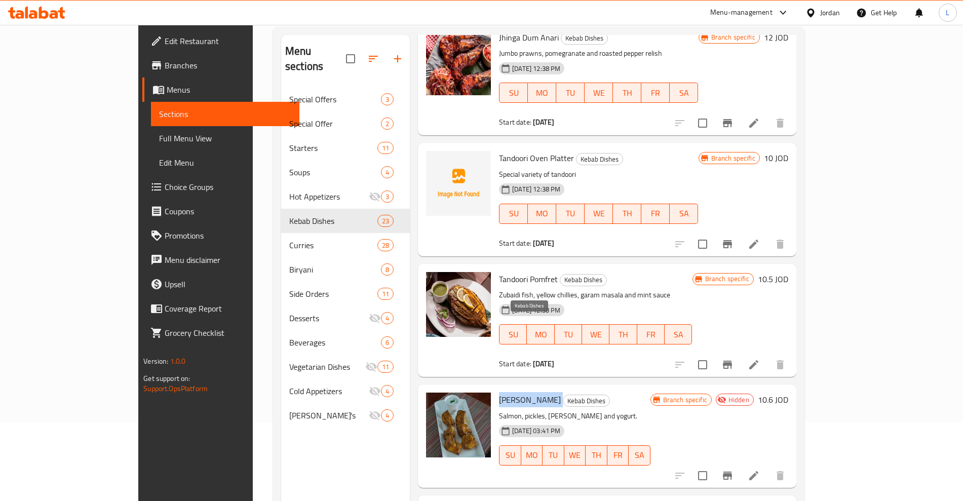
drag, startPoint x: 461, startPoint y: 326, endPoint x: 507, endPoint y: 326, distance: 46.1
click at [507, 389] on div "Mahi Achari Kebab Dishes Salmon, pickles, [PERSON_NAME] and yogurt. [DATE] 03:4…" at bounding box center [574, 436] width 159 height 95
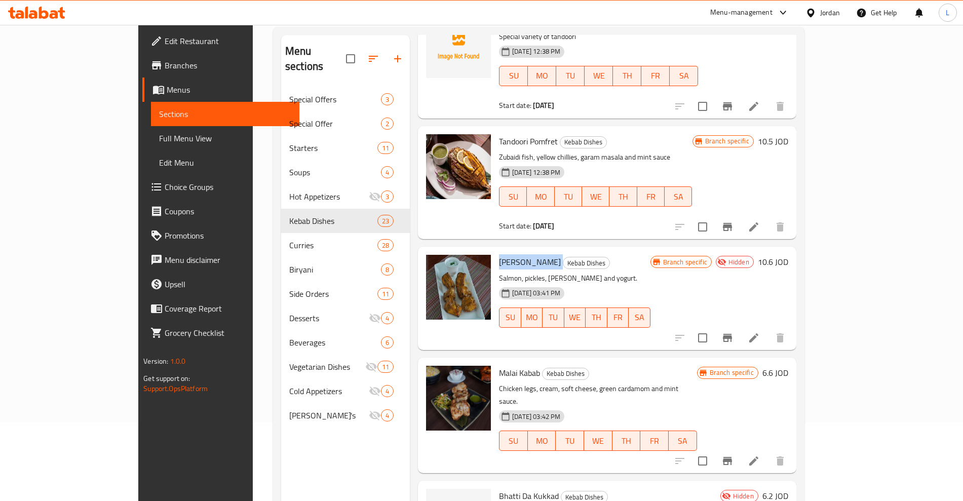
scroll to position [1520, 0]
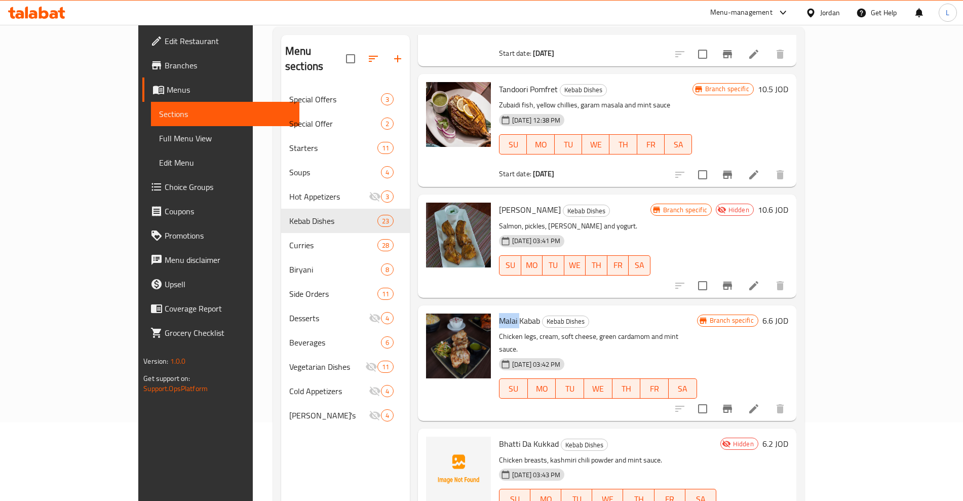
drag, startPoint x: 462, startPoint y: 245, endPoint x: 485, endPoint y: 240, distance: 23.8
click at [495, 310] on div "Malai Kabab Kebab Dishes Chicken legs, cream, soft cheese, green cardamom and m…" at bounding box center [598, 363] width 206 height 107
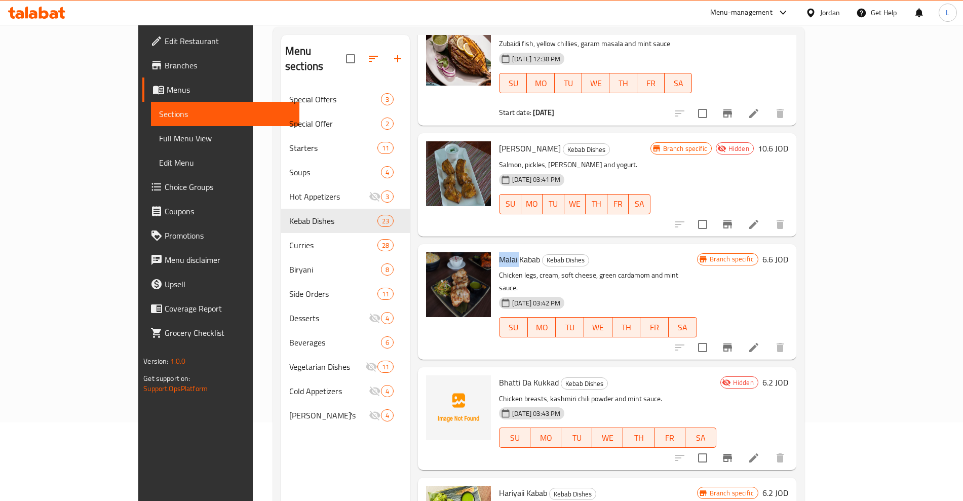
scroll to position [1646, 0]
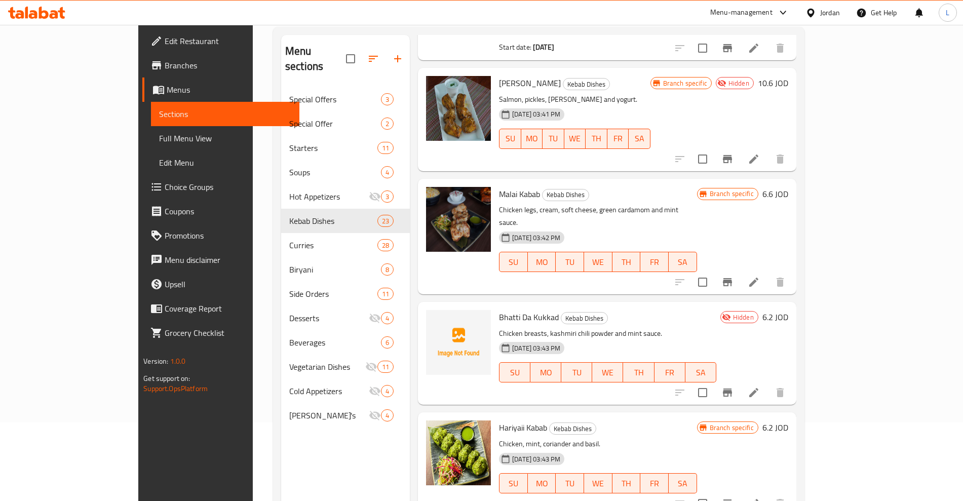
click at [499, 420] on span "Hariyaii Kabab" at bounding box center [523, 427] width 48 height 15
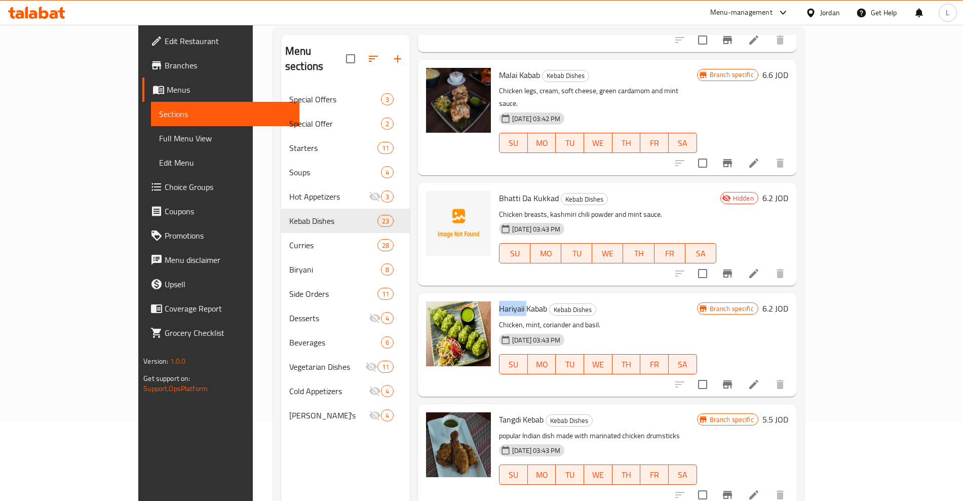
scroll to position [1773, 0]
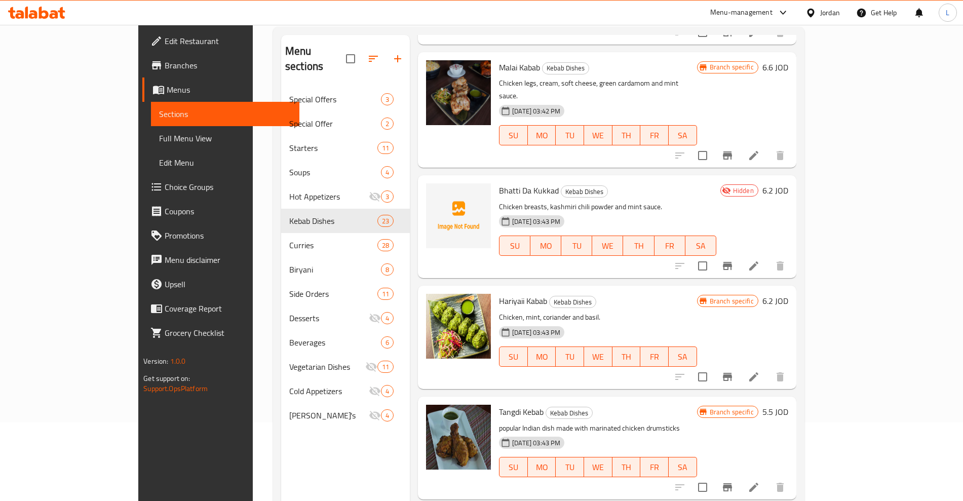
click at [499, 404] on span "Tangdi Kebab" at bounding box center [521, 411] width 45 height 15
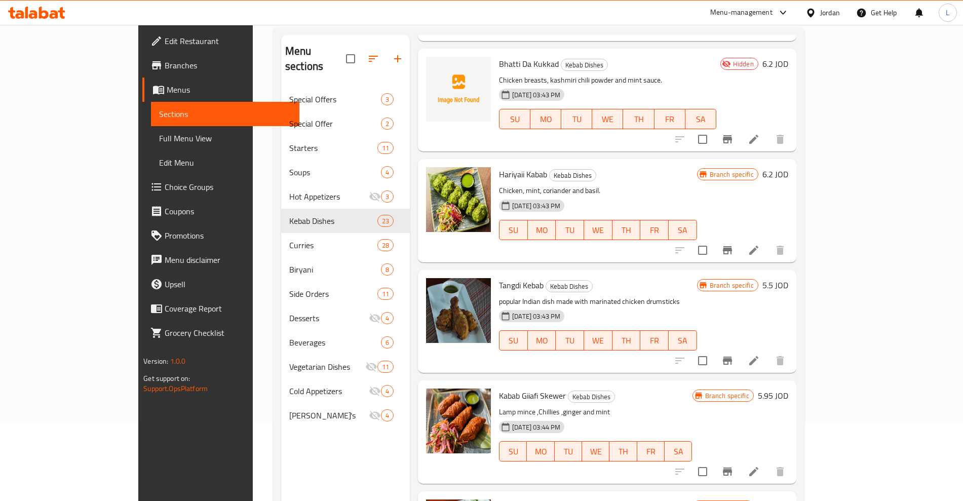
drag, startPoint x: 540, startPoint y: 412, endPoint x: 485, endPoint y: 307, distance: 118.5
click at [499, 388] on span "Kabab Giiafi Skewer" at bounding box center [532, 395] width 67 height 15
drag, startPoint x: 466, startPoint y: 308, endPoint x: 506, endPoint y: 305, distance: 39.6
click at [506, 388] on span "Kabab Giiafi Skewer" at bounding box center [532, 395] width 67 height 15
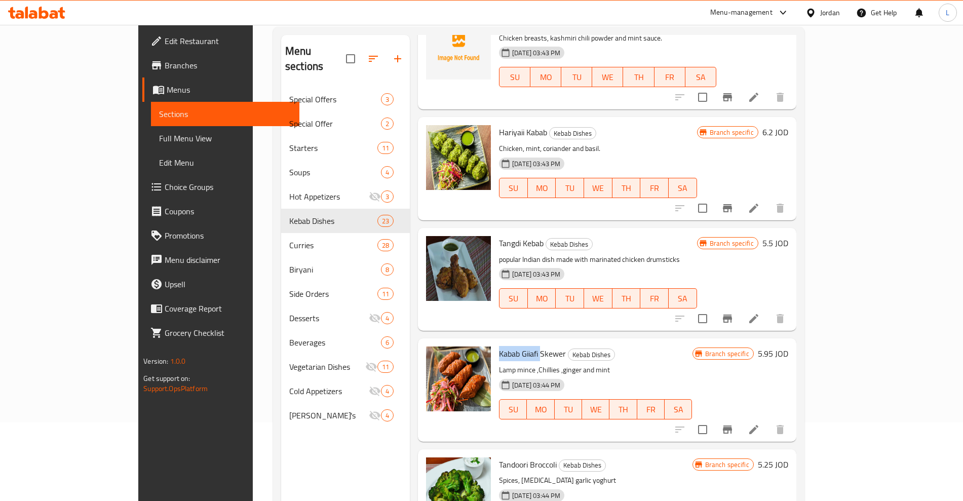
scroll to position [1963, 0]
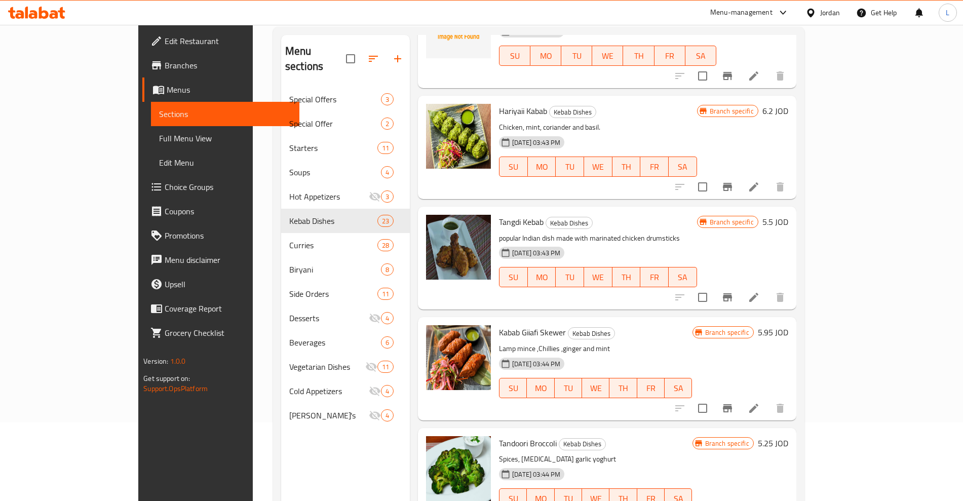
click at [517, 436] on span "Tandoori Broccoli" at bounding box center [528, 443] width 58 height 15
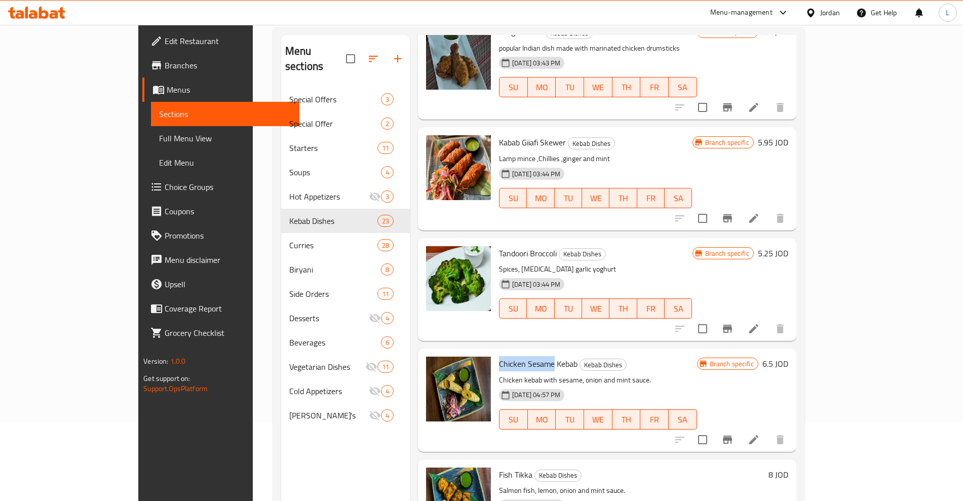
drag, startPoint x: 462, startPoint y: 275, endPoint x: 518, endPoint y: 274, distance: 56.2
click at [518, 353] on div "Chicken Sesame Kebab Kebab Dishes Chicken kebab with sesame, onion and mint sau…" at bounding box center [598, 400] width 206 height 95
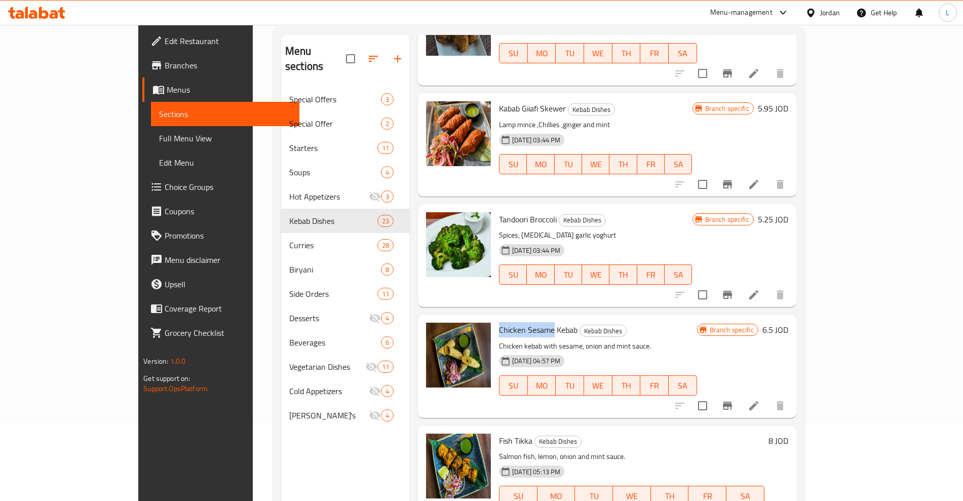
scroll to position [2202, 0]
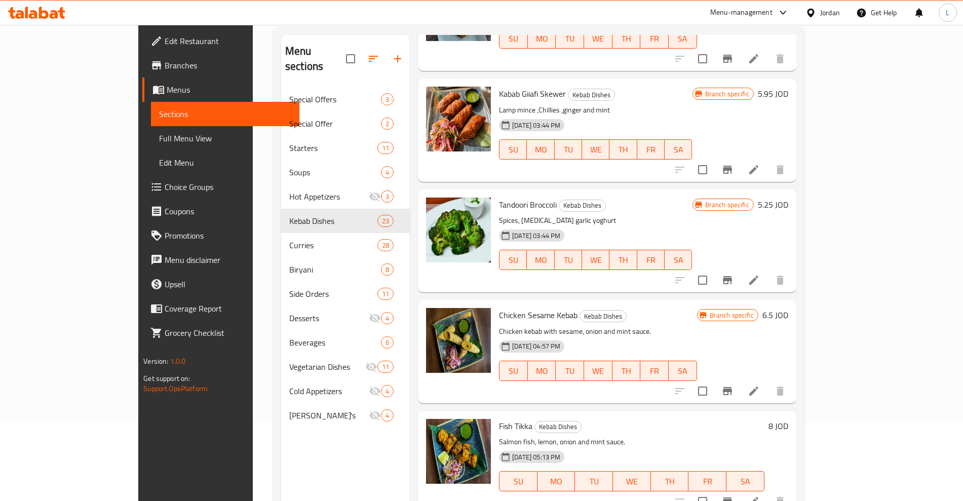
click at [499, 418] on span "Fish Tikka" at bounding box center [515, 425] width 33 height 15
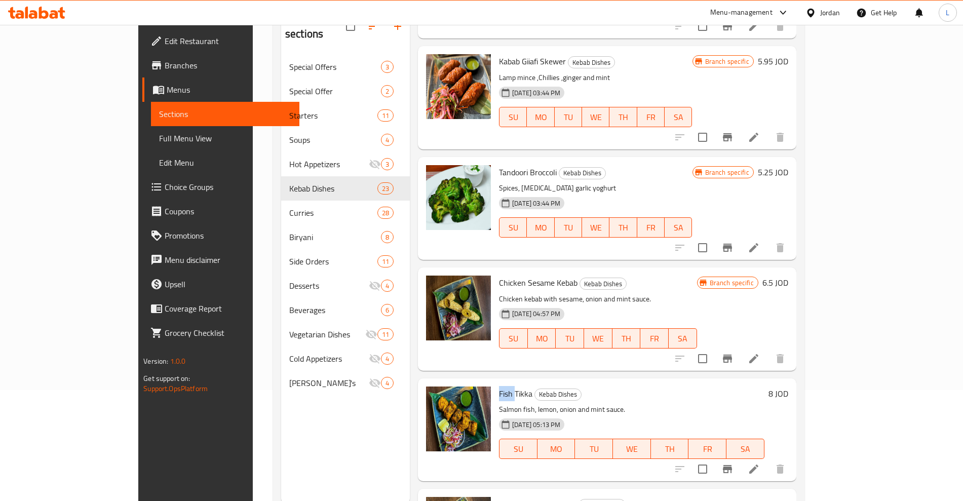
scroll to position [142, 0]
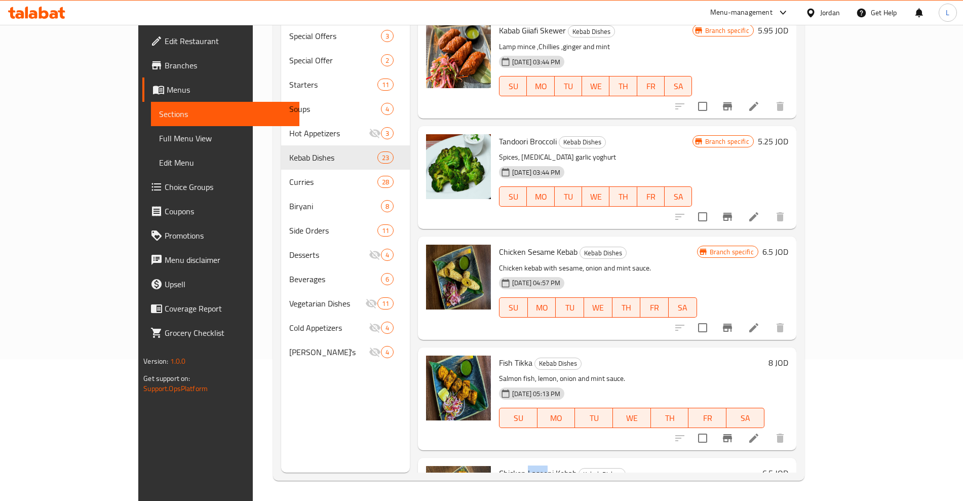
drag, startPoint x: 491, startPoint y: 385, endPoint x: 472, endPoint y: 388, distance: 19.5
click at [510, 466] on span "Chicken Lasooni Kebab" at bounding box center [538, 473] width 78 height 15
click at [455, 466] on img at bounding box center [458, 498] width 65 height 65
drag, startPoint x: 461, startPoint y: 386, endPoint x: 521, endPoint y: 383, distance: 59.3
click at [521, 462] on div "Chicken Lasooni Kebab Kebab Dishes Chicken breast, green cardamom, garlic, Indi…" at bounding box center [628, 509] width 267 height 95
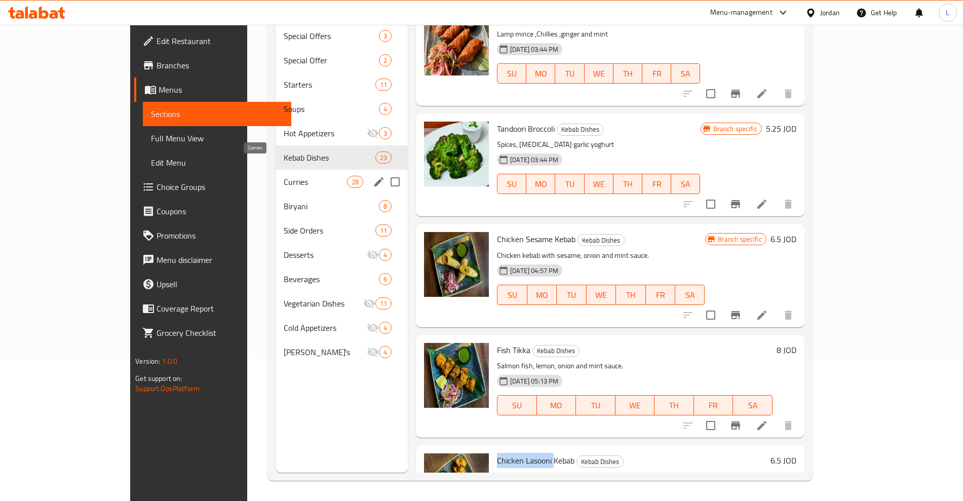
click at [284, 176] on span "Curries" at bounding box center [315, 182] width 63 height 12
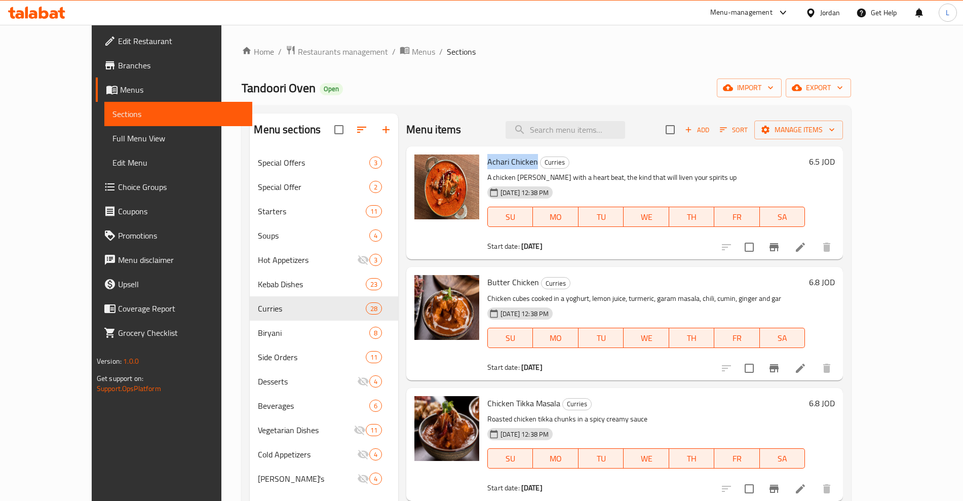
drag, startPoint x: 472, startPoint y: 165, endPoint x: 514, endPoint y: 163, distance: 42.1
click at [514, 163] on h6 "Achari Chicken Curries" at bounding box center [646, 162] width 318 height 14
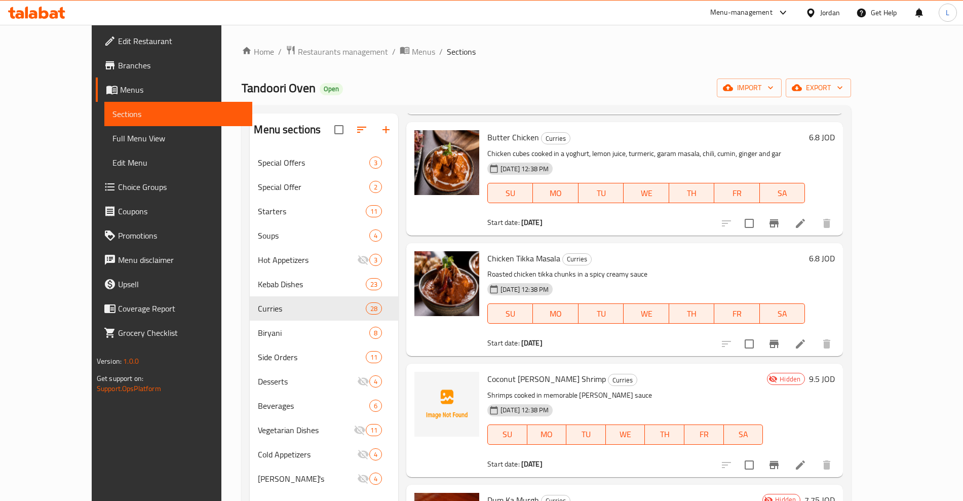
scroll to position [253, 0]
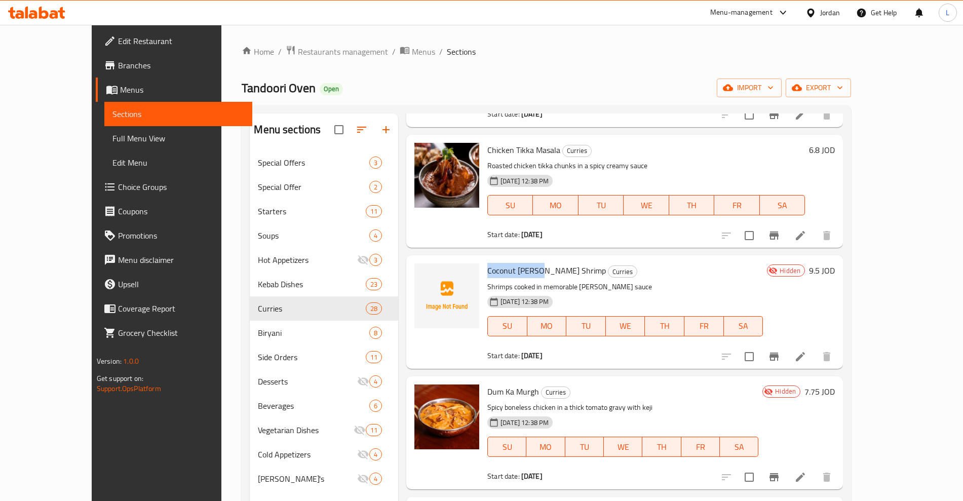
drag, startPoint x: 462, startPoint y: 271, endPoint x: 513, endPoint y: 272, distance: 50.7
click at [513, 272] on div "Coconut [PERSON_NAME] Shrimp Curries Shrimps cooked in memorable [PERSON_NAME] …" at bounding box center [625, 311] width 284 height 105
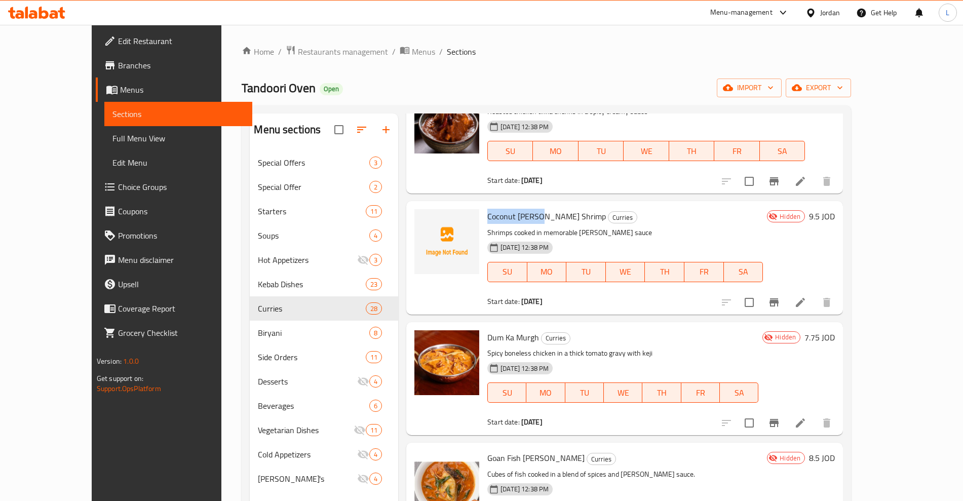
scroll to position [380, 0]
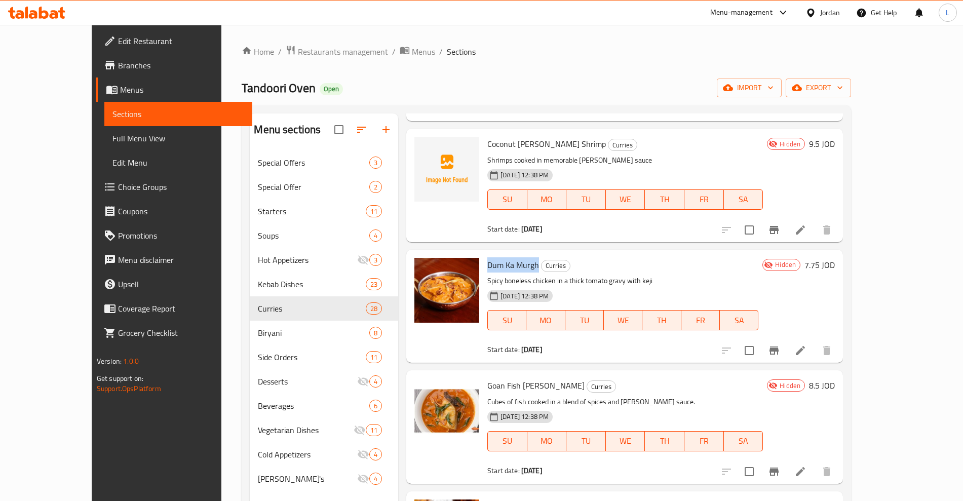
drag, startPoint x: 466, startPoint y: 267, endPoint x: 515, endPoint y: 266, distance: 49.1
click at [515, 266] on span "Dum Ka Murgh" at bounding box center [513, 264] width 52 height 15
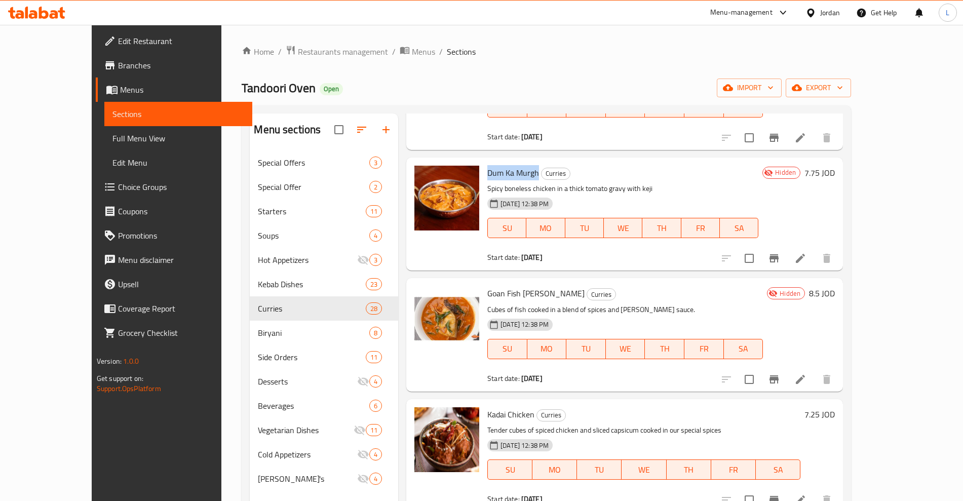
scroll to position [507, 0]
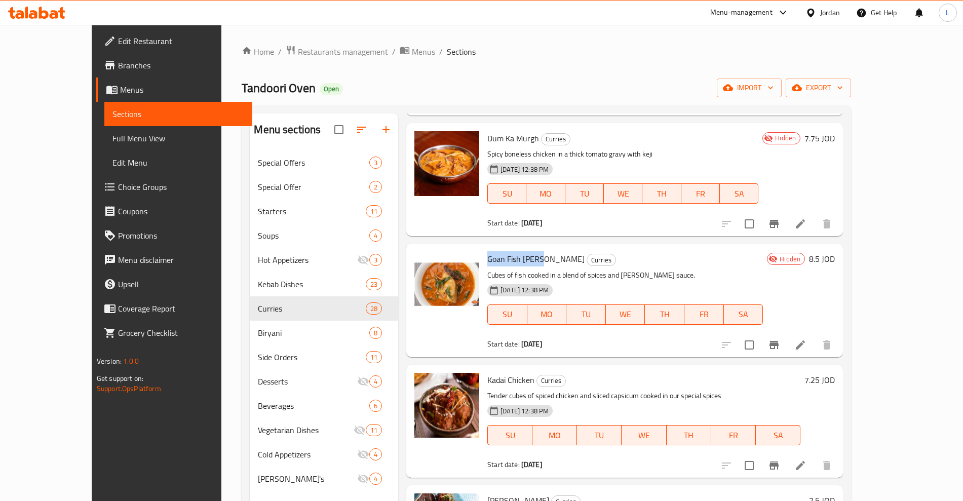
drag, startPoint x: 464, startPoint y: 261, endPoint x: 519, endPoint y: 263, distance: 55.3
click at [519, 263] on h6 "Goan Fish [PERSON_NAME] Curries" at bounding box center [625, 259] width 276 height 14
drag, startPoint x: 463, startPoint y: 382, endPoint x: 513, endPoint y: 378, distance: 50.3
click at [513, 378] on div "Kadai Chicken Curries Tender cubes of spiced chicken and sliced capsicum cooked…" at bounding box center [643, 421] width 321 height 105
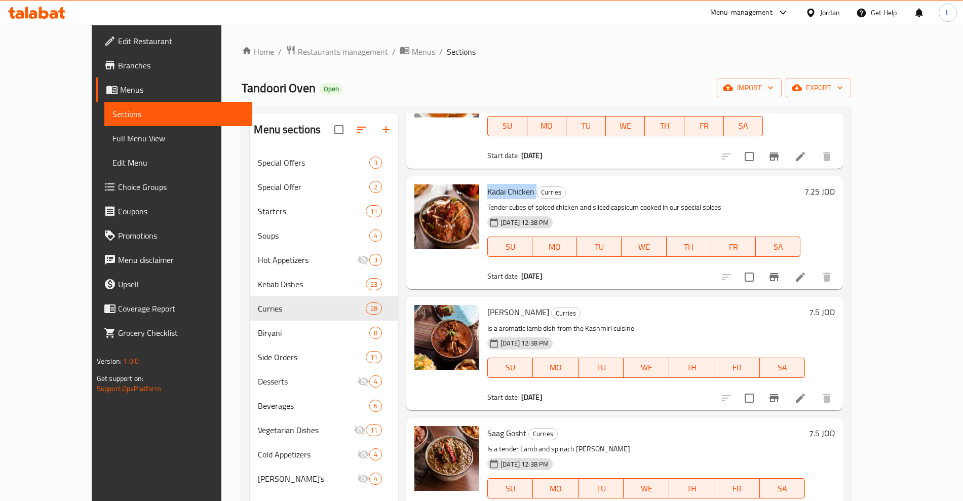
scroll to position [760, 0]
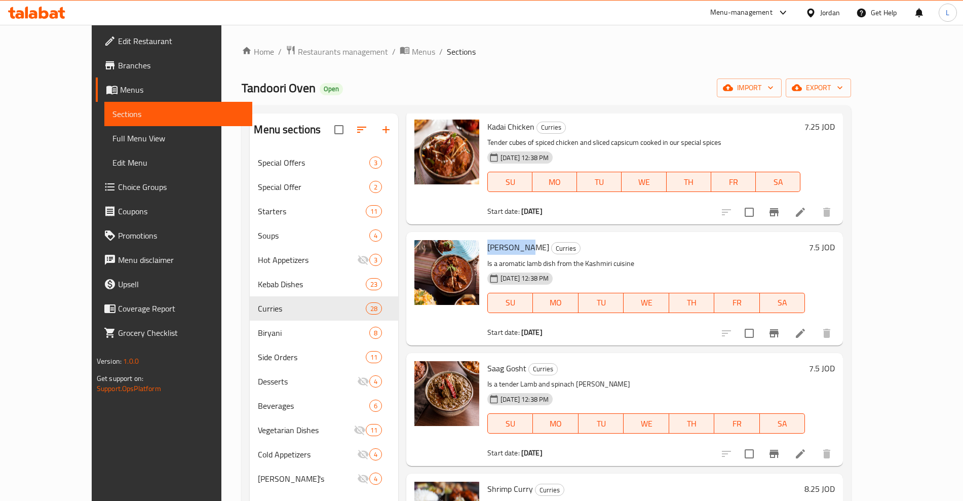
drag, startPoint x: 465, startPoint y: 246, endPoint x: 503, endPoint y: 247, distance: 38.0
click at [503, 247] on h6 "[PERSON_NAME]" at bounding box center [646, 247] width 318 height 14
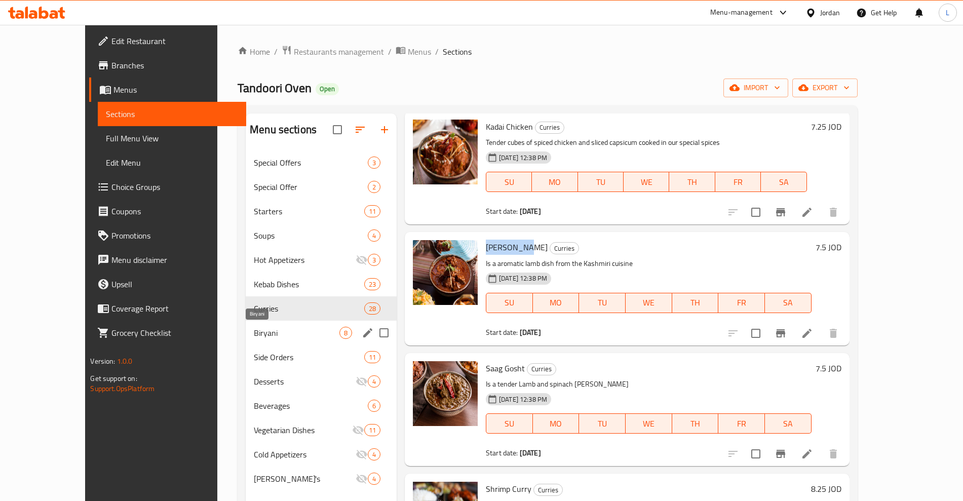
click at [288, 329] on span "Biryani" at bounding box center [297, 333] width 86 height 12
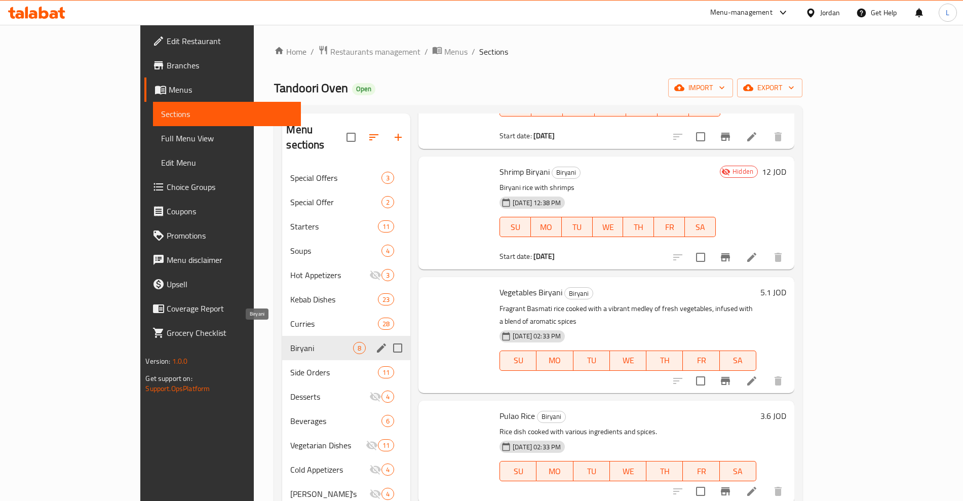
scroll to position [460, 0]
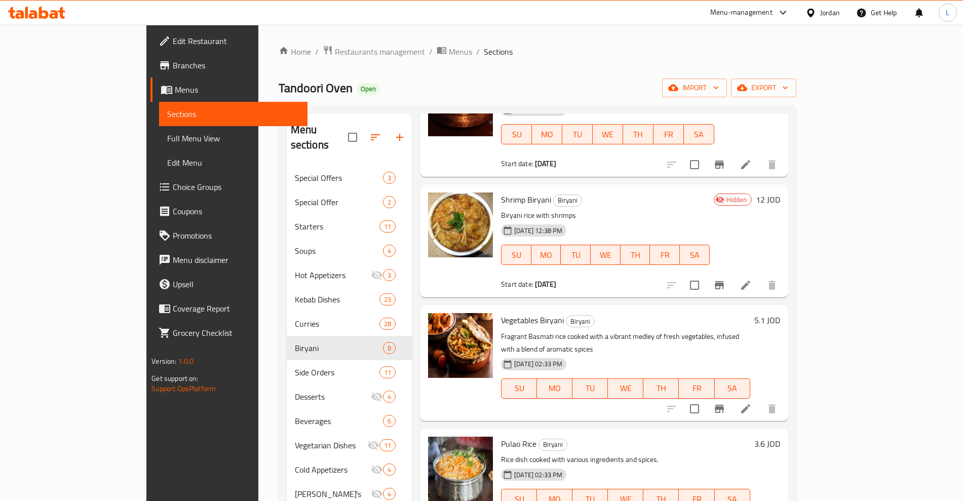
click at [501, 436] on span "Pulao Rice" at bounding box center [518, 443] width 35 height 15
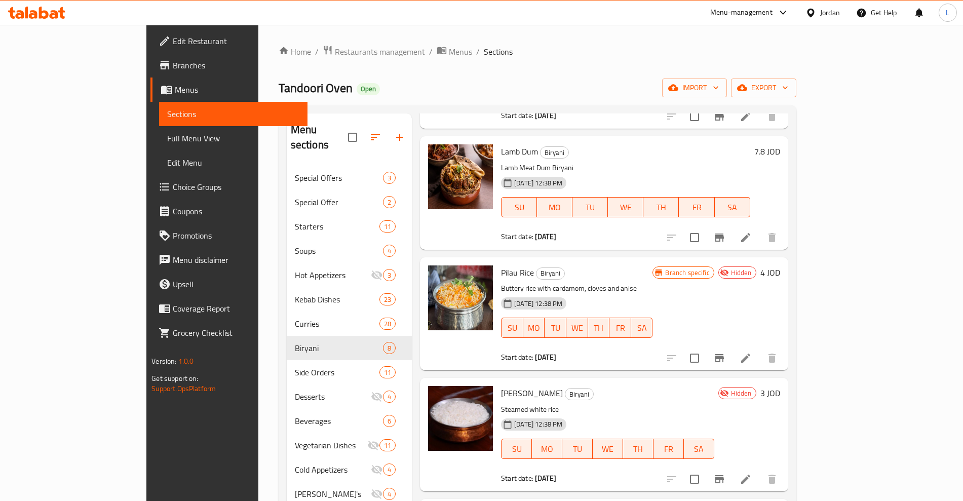
scroll to position [144, 0]
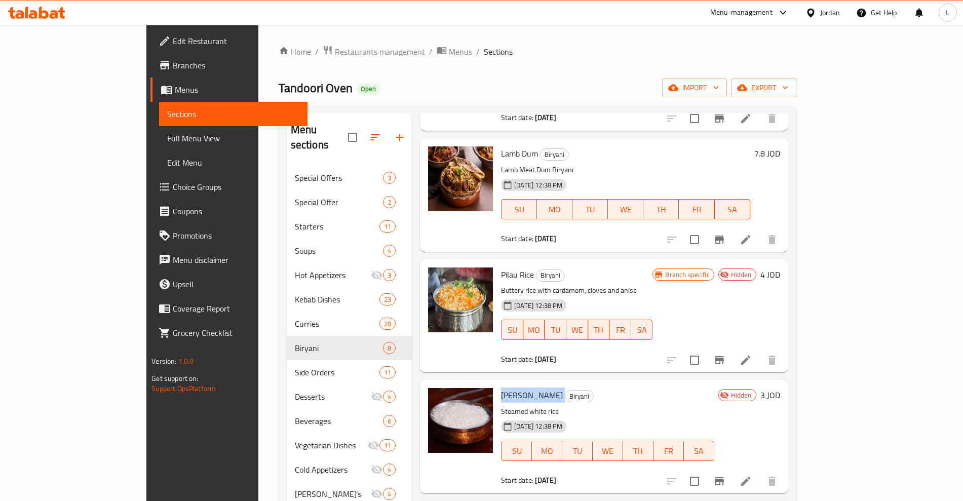
drag, startPoint x: 462, startPoint y: 379, endPoint x: 510, endPoint y: 382, distance: 47.2
click at [510, 384] on div "[PERSON_NAME] Biryani Steamed white rice [DATE] 12:38 PM SU MO TU WE TH FR SA S…" at bounding box center [607, 436] width 221 height 105
